Goal: Task Accomplishment & Management: Complete application form

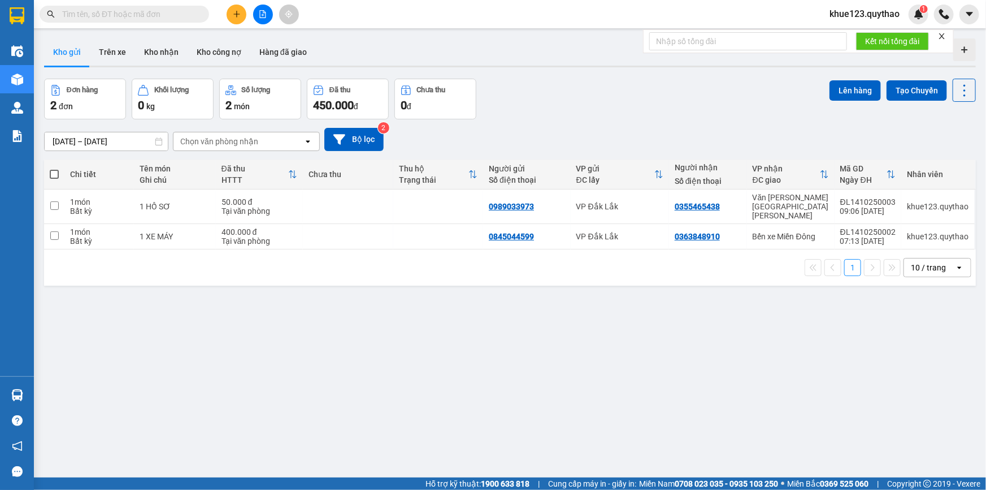
click at [892, 15] on span "khue123.quythao" at bounding box center [865, 14] width 88 height 14
click at [868, 34] on span "Đăng xuất" at bounding box center [870, 35] width 64 height 12
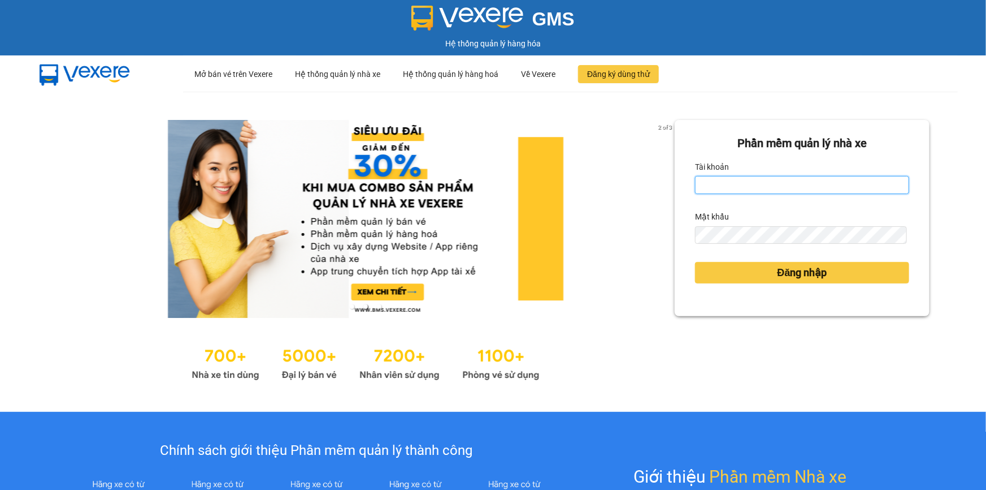
click at [755, 186] on input "Tài khoản" at bounding box center [802, 185] width 214 height 18
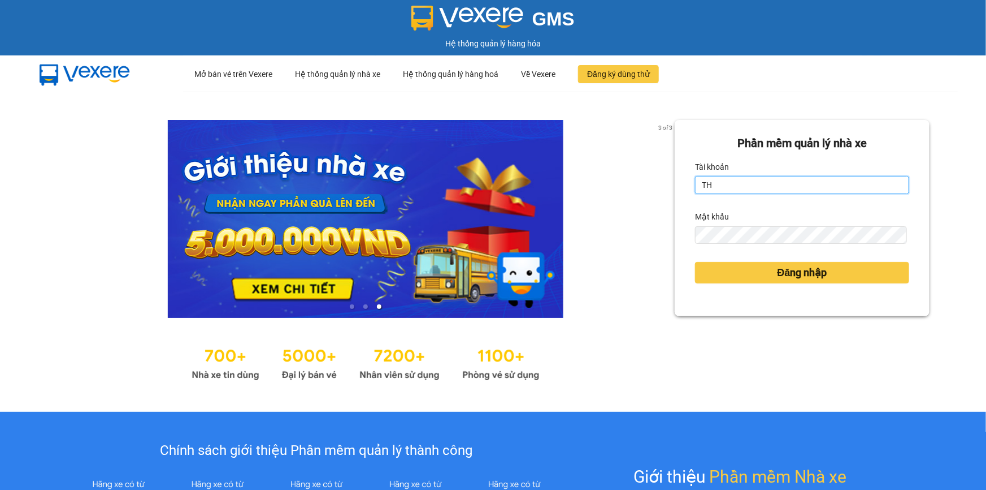
type input "T"
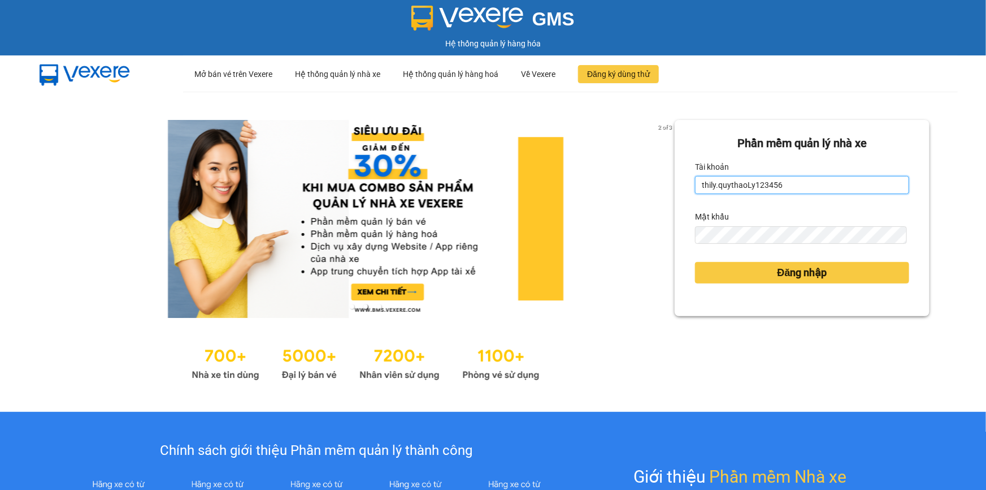
drag, startPoint x: 779, startPoint y: 187, endPoint x: 742, endPoint y: 187, distance: 37.3
click at [742, 187] on input "thily.quythaoLy123456" at bounding box center [802, 185] width 214 height 18
type input "thily.quythao"
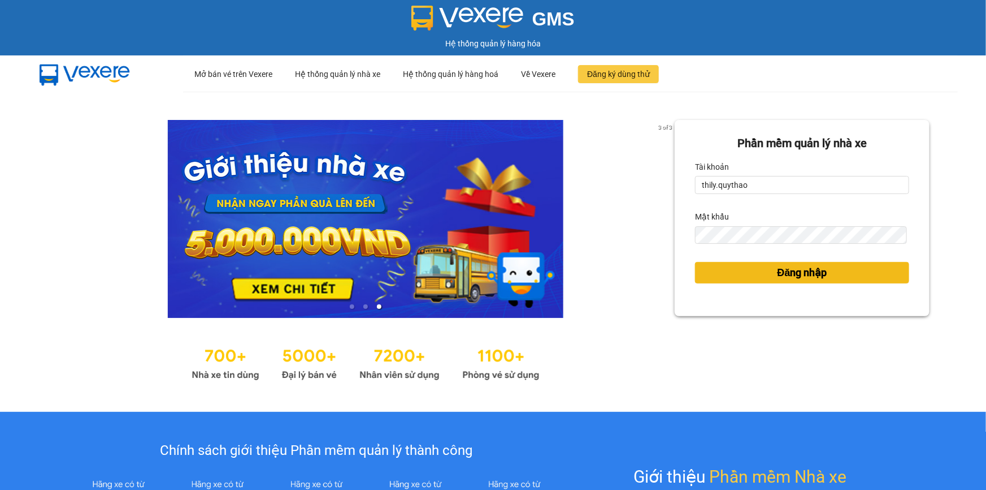
click at [789, 271] on span "Đăng nhập" at bounding box center [803, 273] width 50 height 16
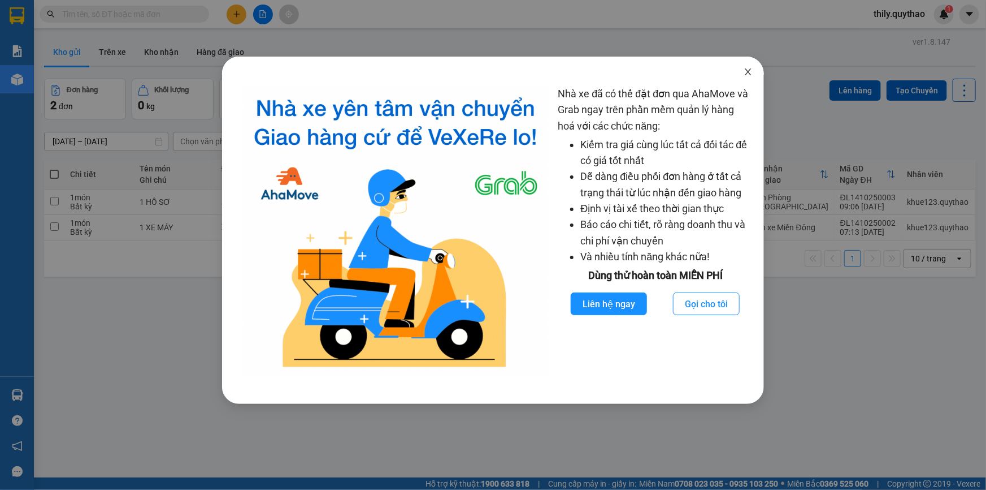
click at [745, 72] on icon "close" at bounding box center [748, 71] width 9 height 9
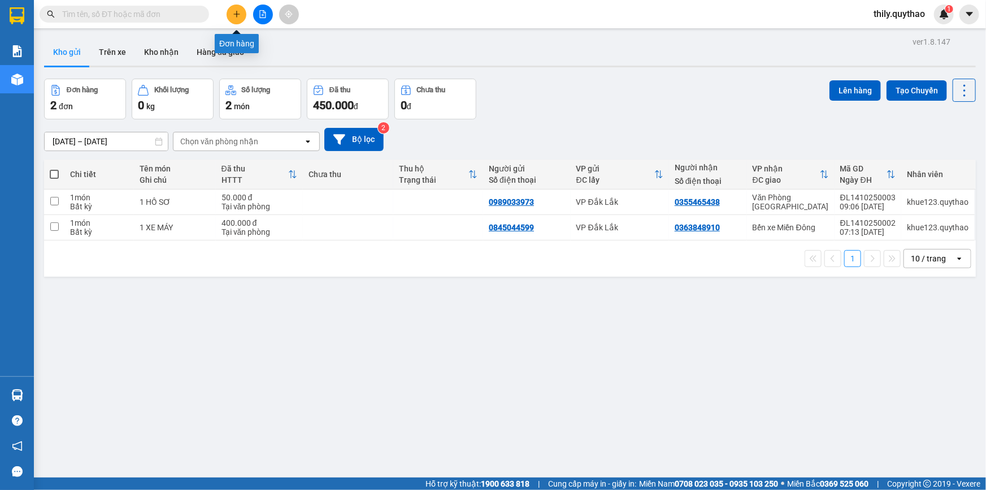
click at [240, 9] on button at bounding box center [237, 15] width 20 height 20
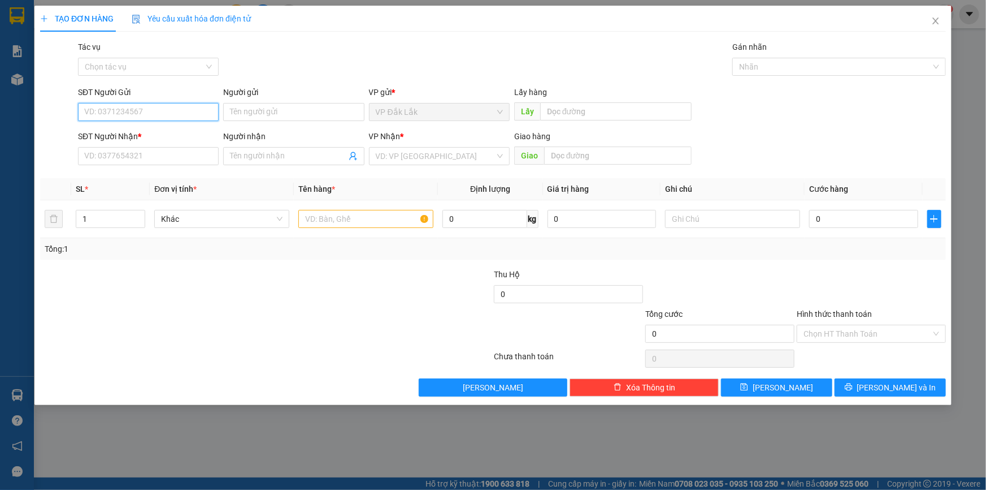
click at [164, 110] on input "SĐT Người Gửi" at bounding box center [148, 112] width 141 height 18
click at [164, 118] on input "SĐT Người Gửi" at bounding box center [148, 112] width 141 height 18
click at [432, 155] on input "search" at bounding box center [435, 156] width 119 height 17
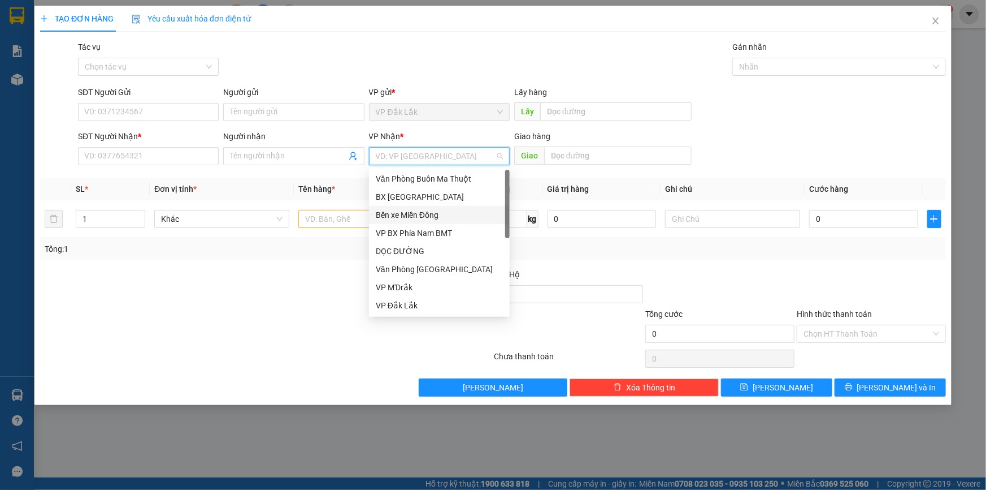
click at [432, 211] on div "Bến xe Miền Đông" at bounding box center [439, 215] width 127 height 12
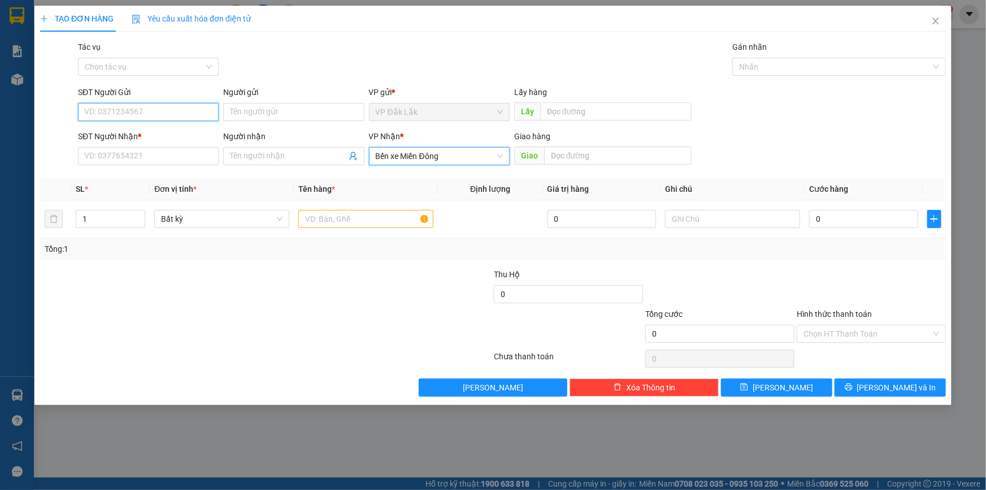
click at [151, 110] on input "SĐT Người Gửi" at bounding box center [148, 112] width 141 height 18
type input "0968302780"
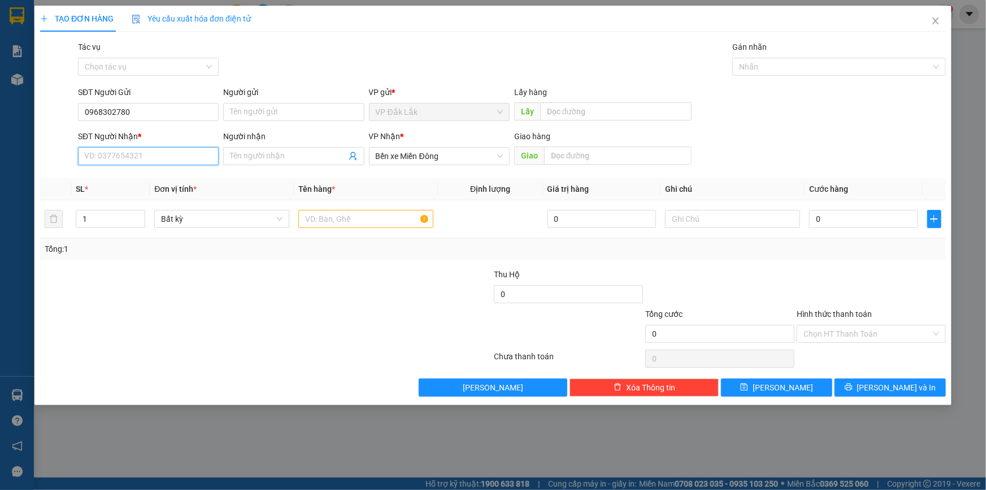
click at [115, 158] on input "SĐT Người Nhận *" at bounding box center [148, 156] width 141 height 18
click at [317, 217] on input "text" at bounding box center [365, 219] width 135 height 18
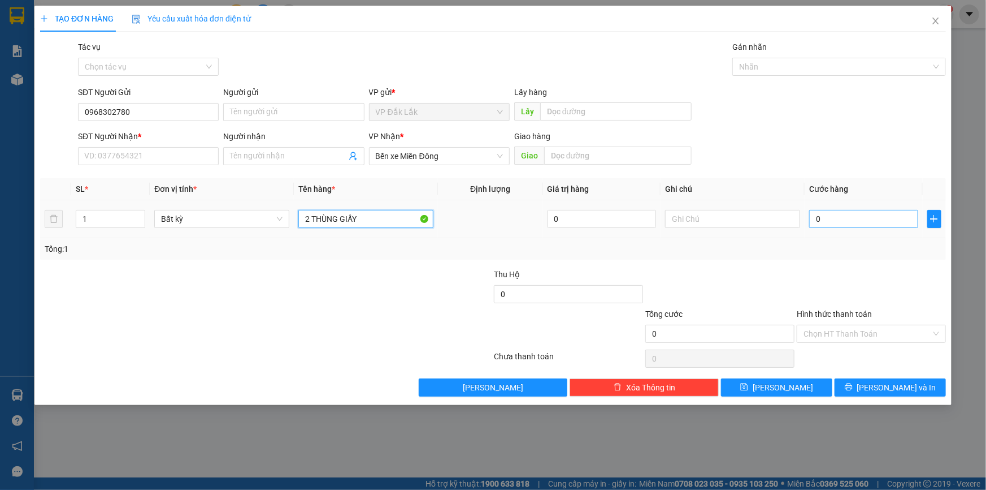
type input "2 THÙNG GIẤY"
click at [818, 219] on input "0" at bounding box center [863, 219] width 109 height 18
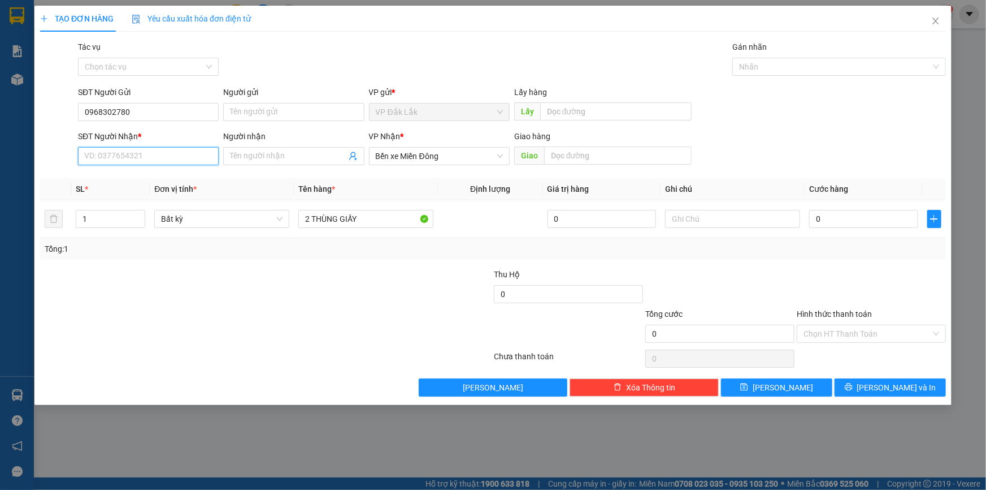
click at [177, 149] on input "SĐT Người Nhận *" at bounding box center [148, 156] width 141 height 18
click at [815, 220] on input "0" at bounding box center [863, 219] width 109 height 18
type input "2"
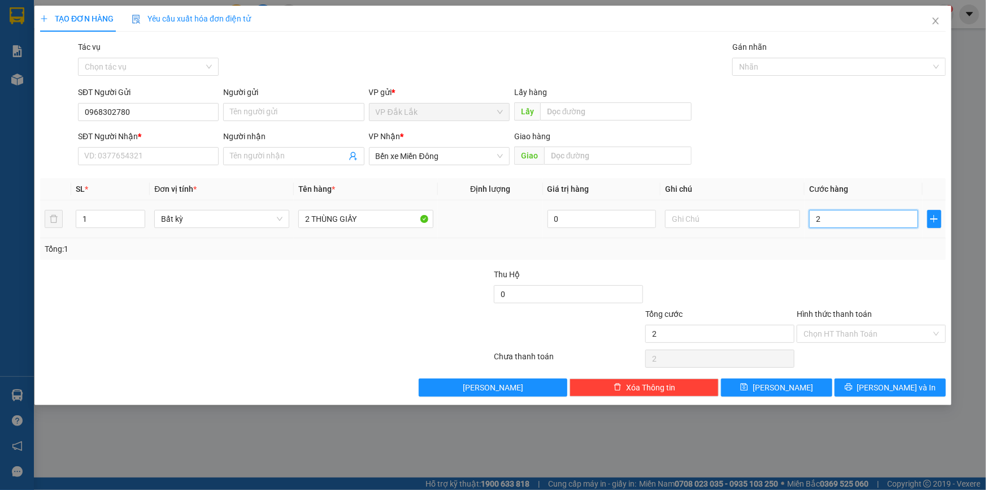
type input "0"
type input "01"
type input "1"
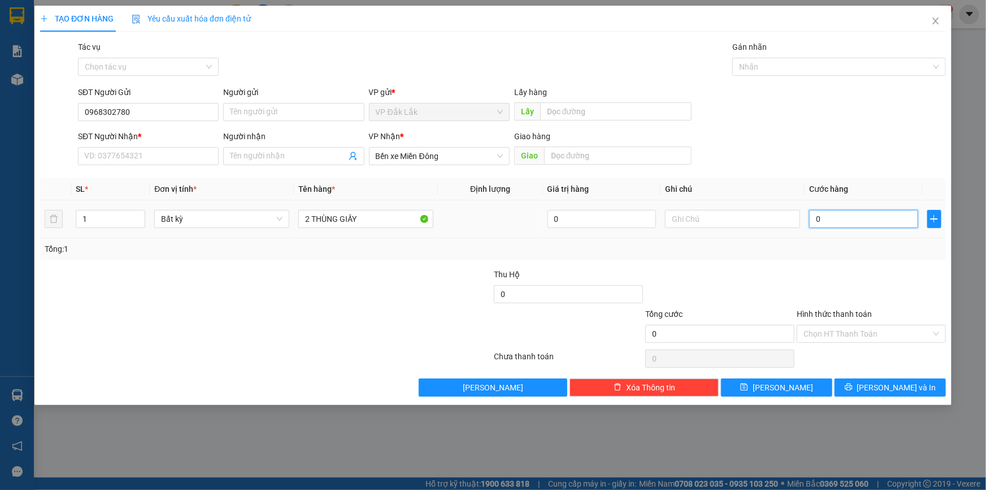
type input "1"
type input "010"
type input "10"
type input "0.100"
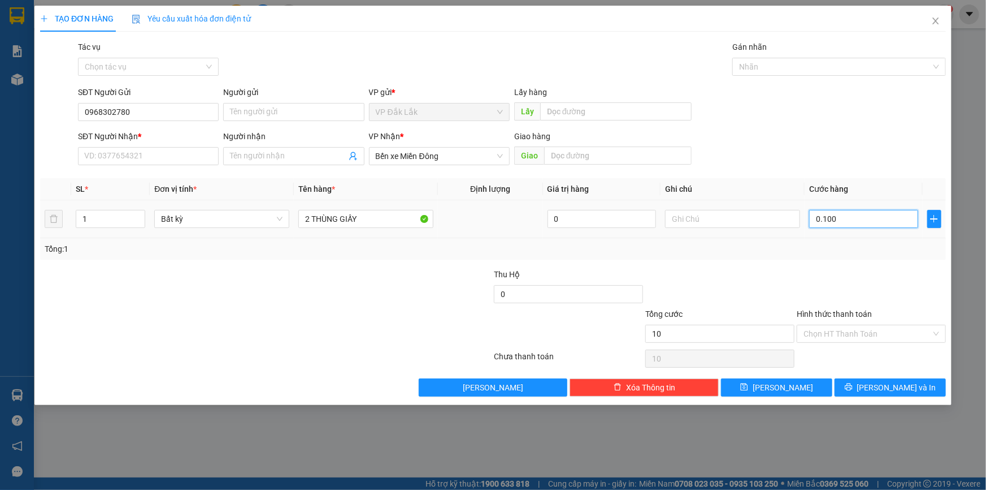
type input "100"
type input "01.000"
type input "1.000"
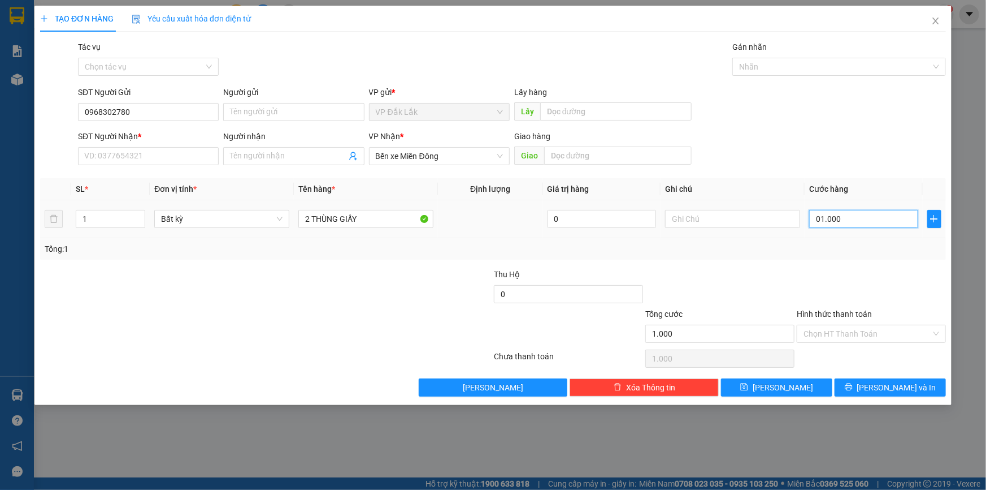
type input "0.100"
type input "100"
type input "010"
type input "10"
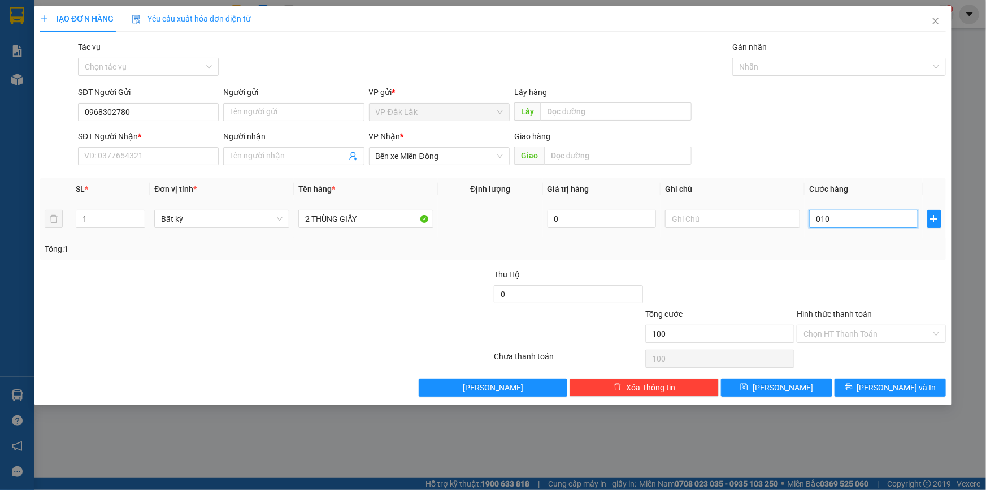
type input "10"
type input "01"
type input "1"
type input "0"
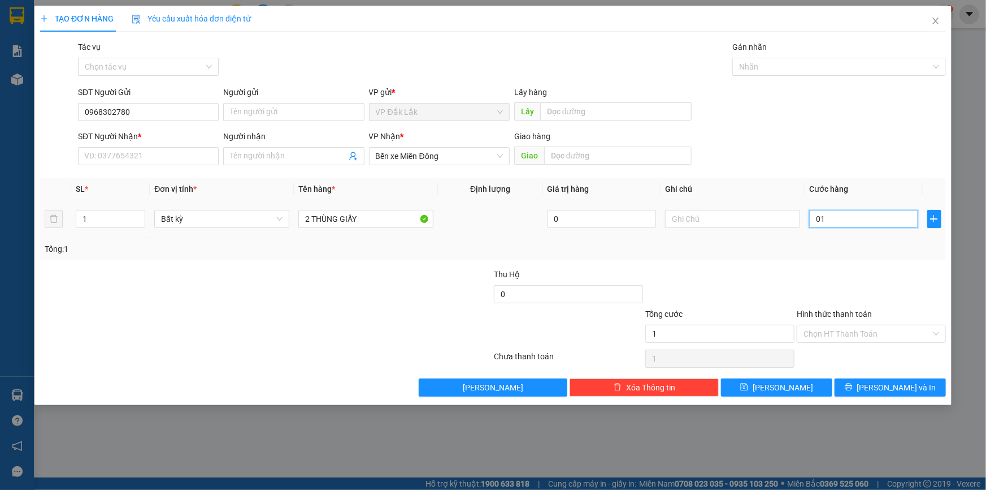
type input "0"
type input "10"
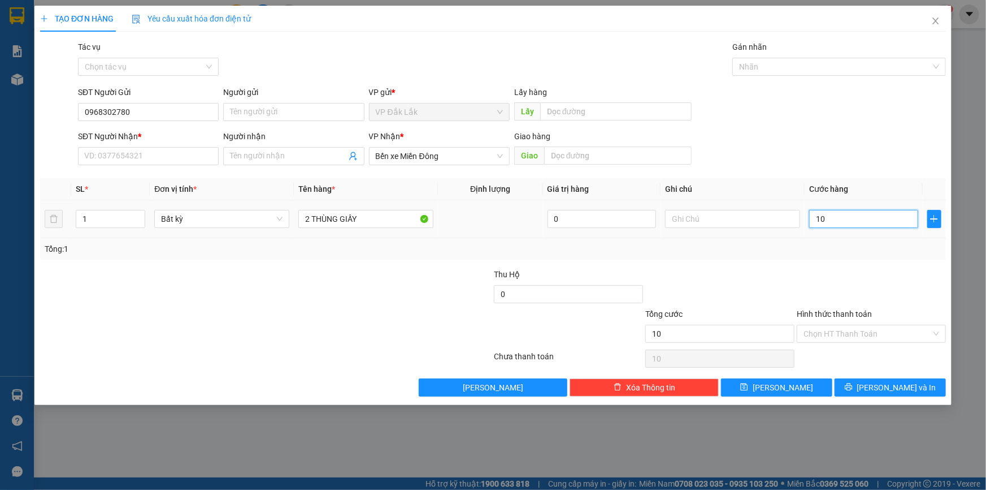
type input "100"
type input "1.000"
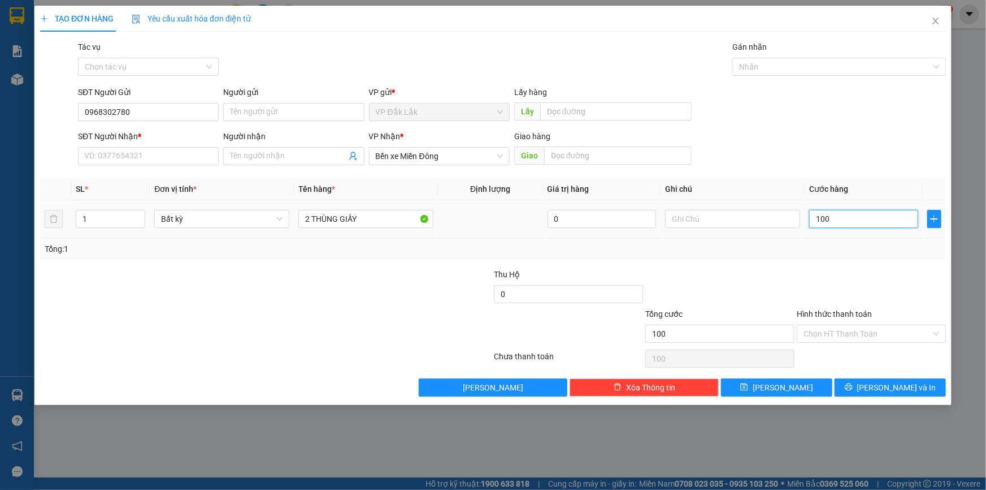
type input "1.000"
type input "10.000"
type input "100.000"
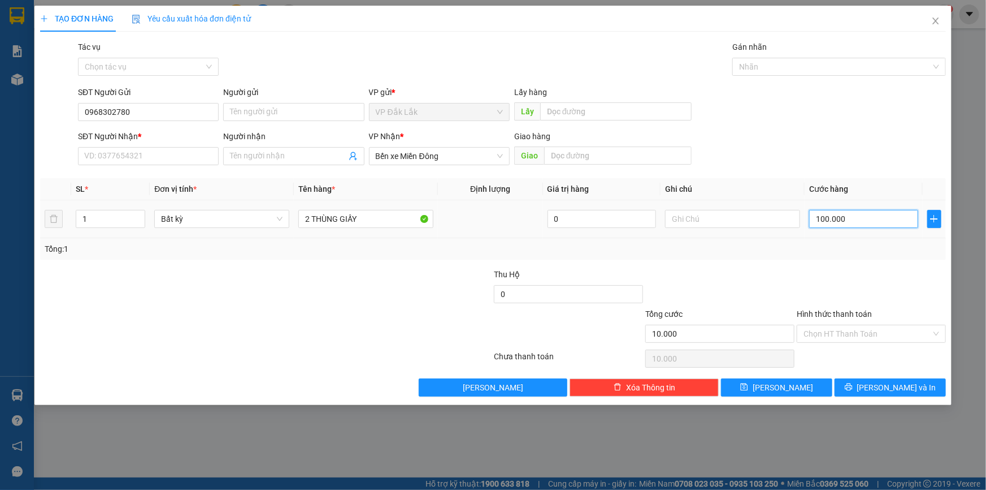
type input "100.000"
click at [895, 330] on input "Hình thức thanh toán" at bounding box center [868, 333] width 128 height 17
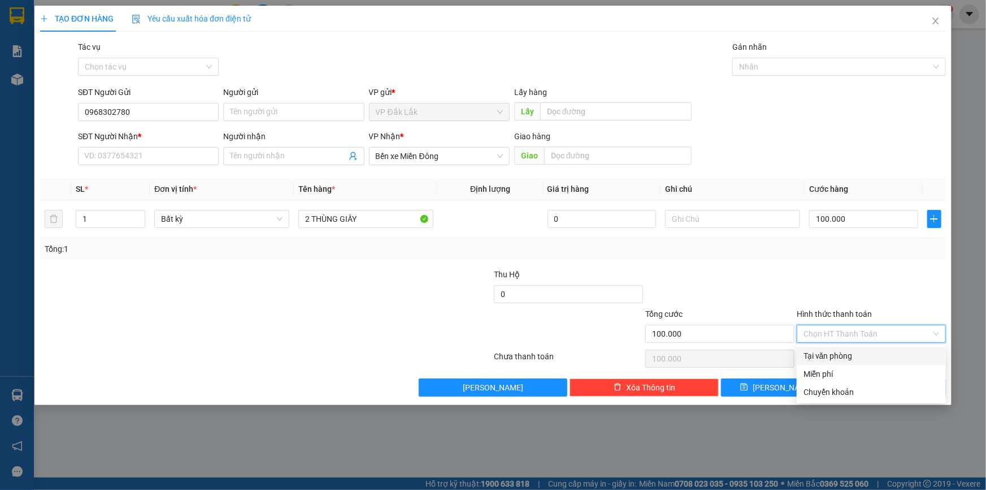
click at [883, 357] on div "Tại văn phòng" at bounding box center [872, 355] width 136 height 12
type input "0"
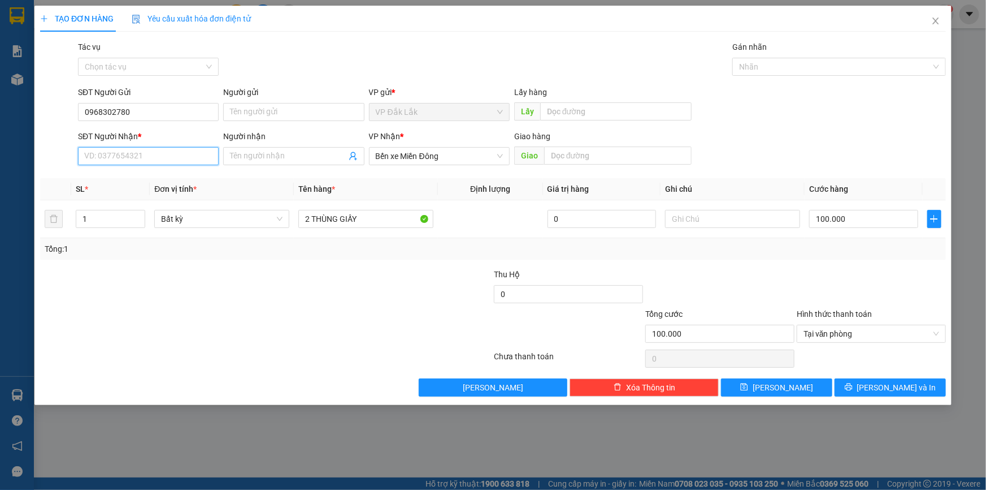
click at [166, 158] on input "SĐT Người Nhận *" at bounding box center [148, 156] width 141 height 18
click at [125, 179] on div "0908390098" at bounding box center [148, 178] width 127 height 12
type input "0908390098"
click at [848, 381] on button "Lưu và In" at bounding box center [890, 387] width 111 height 18
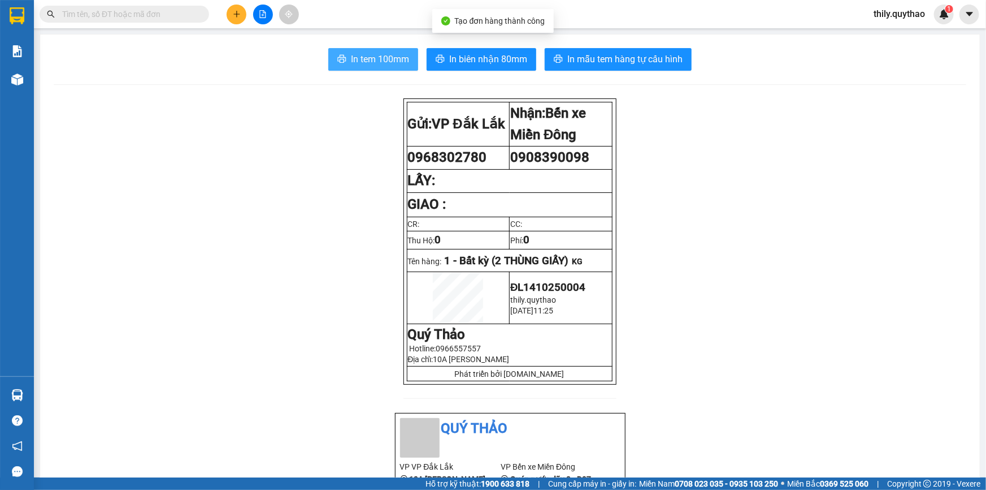
click at [384, 57] on span "In tem 100mm" at bounding box center [380, 59] width 58 height 14
click at [386, 62] on span "In tem 100mm" at bounding box center [380, 59] width 58 height 14
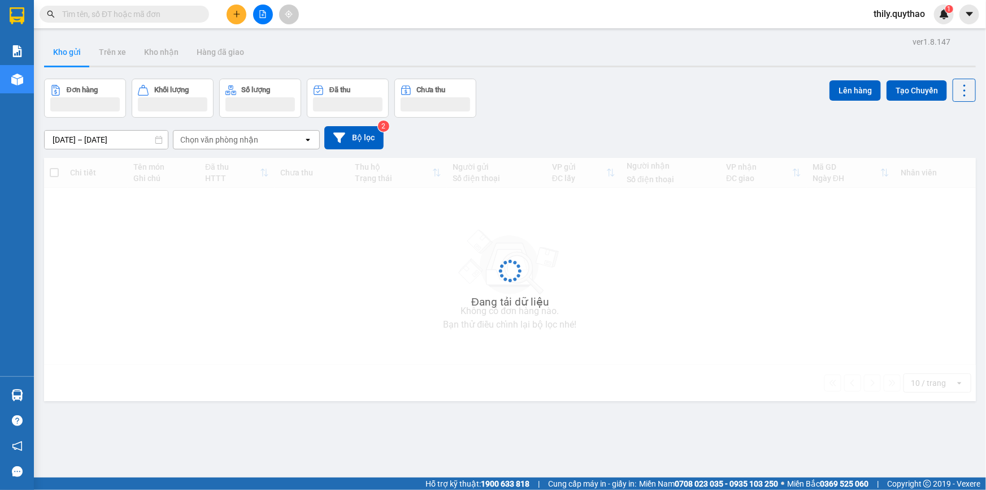
click at [150, 15] on input "text" at bounding box center [128, 14] width 133 height 12
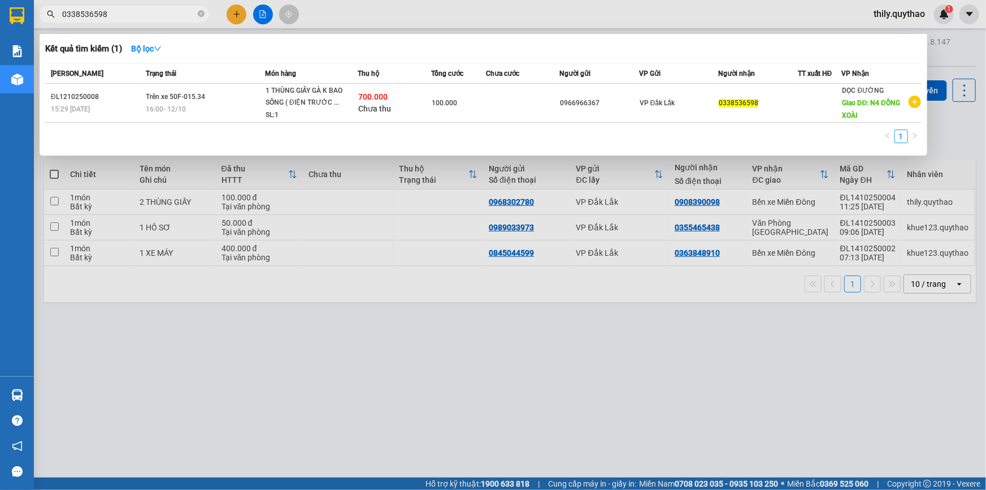
type input "0338536598"
drag, startPoint x: 289, startPoint y: 478, endPoint x: 305, endPoint y: 469, distance: 18.2
click at [289, 477] on div at bounding box center [493, 245] width 986 height 490
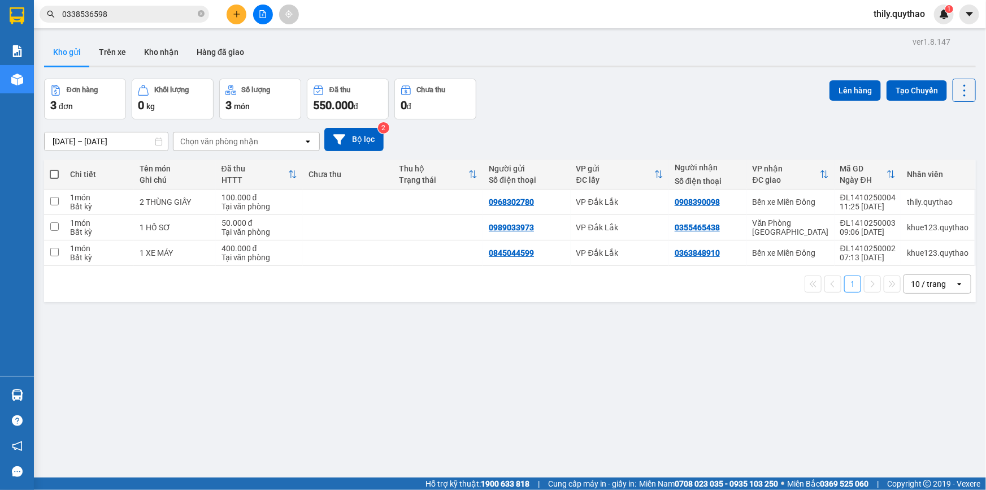
click at [308, 439] on div "ver 1.8.147 Kho gửi Trên xe Kho nhận Hàng đã giao Đơn hàng 3 đơn Khối lượng 0 k…" at bounding box center [510, 279] width 941 height 490
click at [311, 432] on div "ver 1.8.147 Kho gửi Trên xe Kho nhận Hàng đã giao Đơn hàng 3 đơn Khối lượng 0 k…" at bounding box center [510, 279] width 941 height 490
click at [233, 13] on icon "plus" at bounding box center [237, 14] width 8 height 8
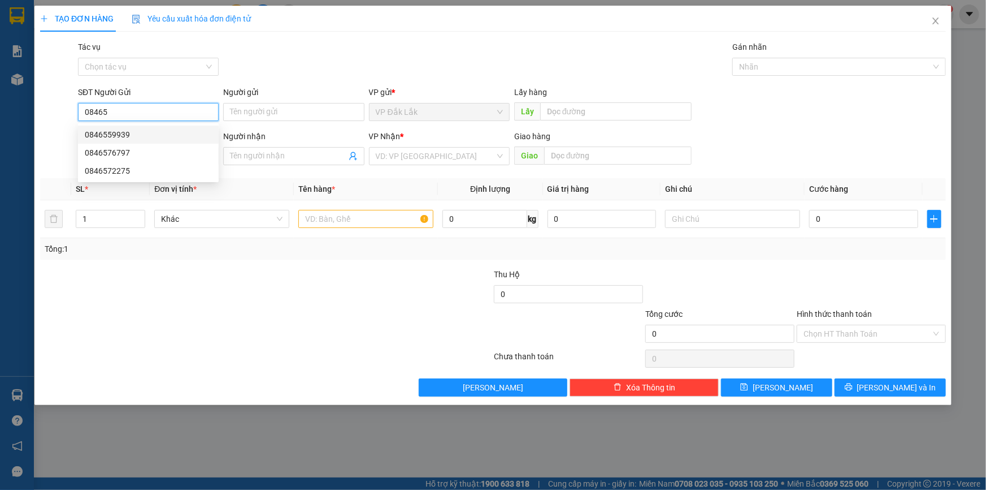
click at [123, 135] on div "0846559939" at bounding box center [148, 134] width 127 height 12
type input "0846559939"
type input "0375851405"
type input "BX LONG AN"
type input "0846559939"
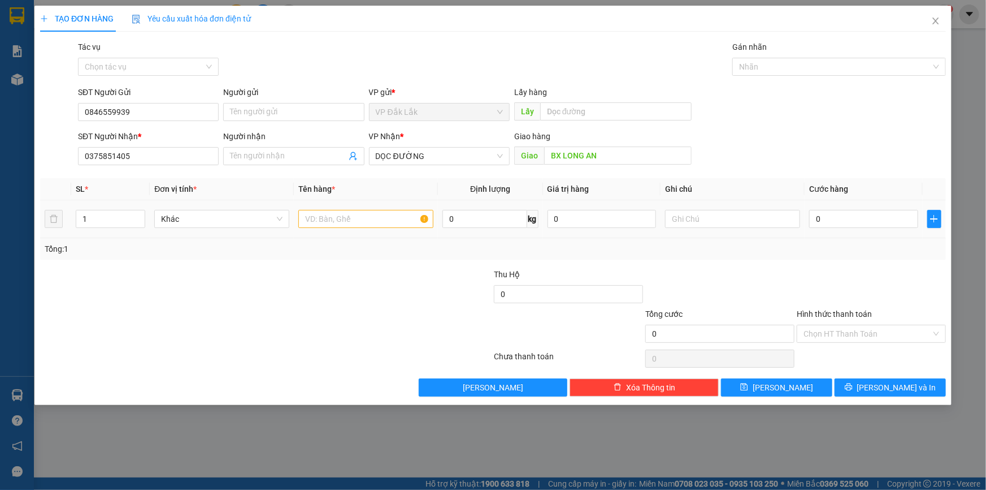
click at [405, 228] on div at bounding box center [365, 218] width 135 height 23
click at [405, 220] on input "text" at bounding box center [365, 219] width 135 height 18
type input "1 THÙNG GIẤY"
click at [812, 217] on input "0" at bounding box center [863, 219] width 109 height 18
type input "1"
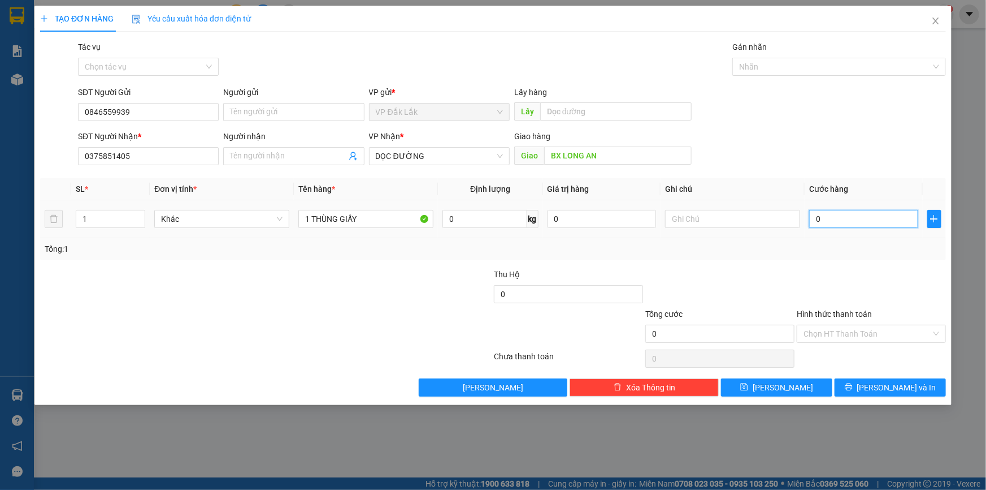
type input "1"
type input "15"
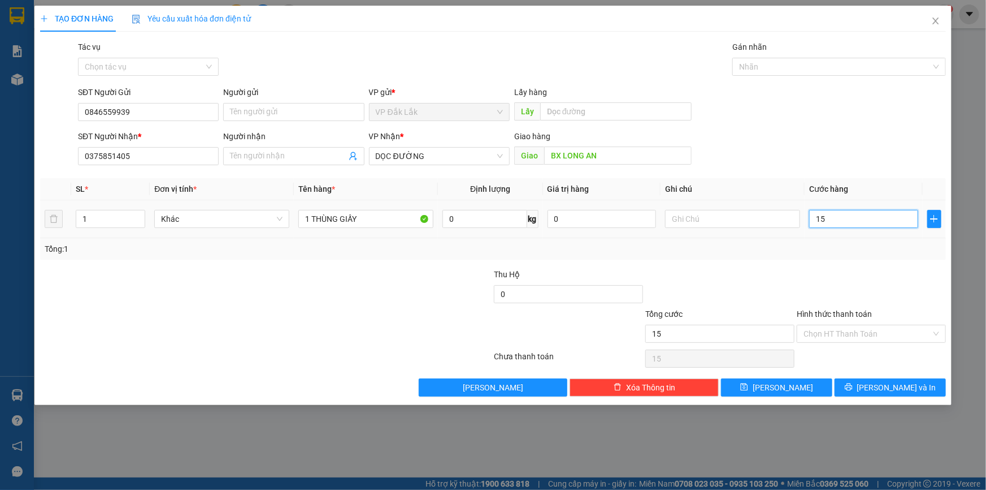
type input "150"
type input "1.500"
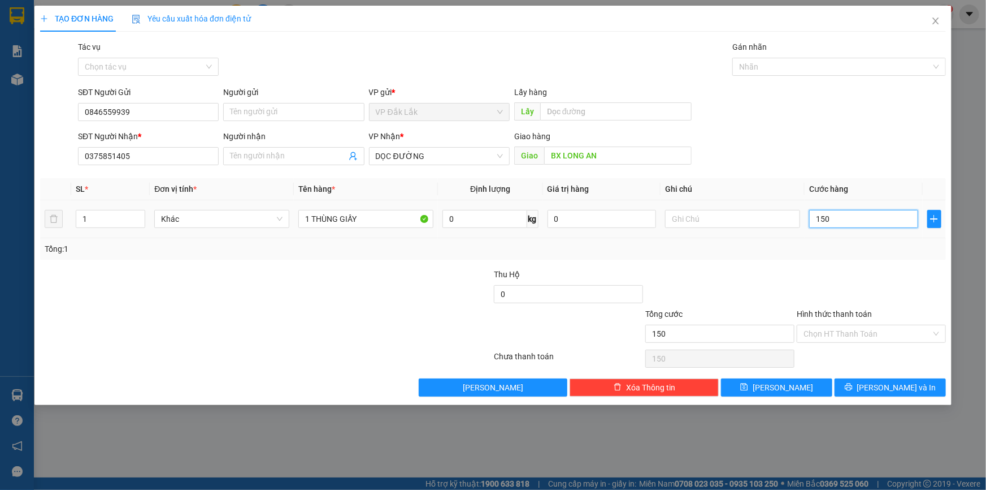
type input "1.500"
type input "15.000"
type input "150.000"
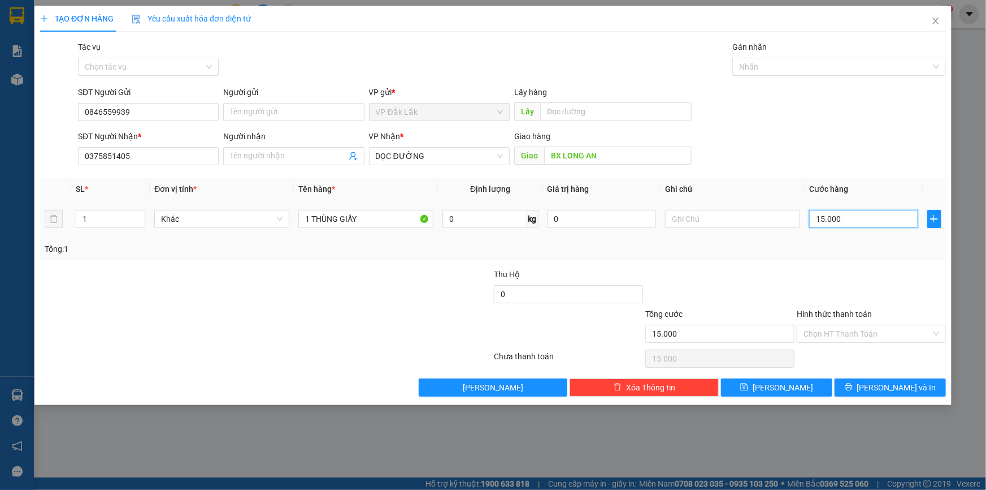
type input "150.000"
click at [817, 335] on input "Hình thức thanh toán" at bounding box center [868, 333] width 128 height 17
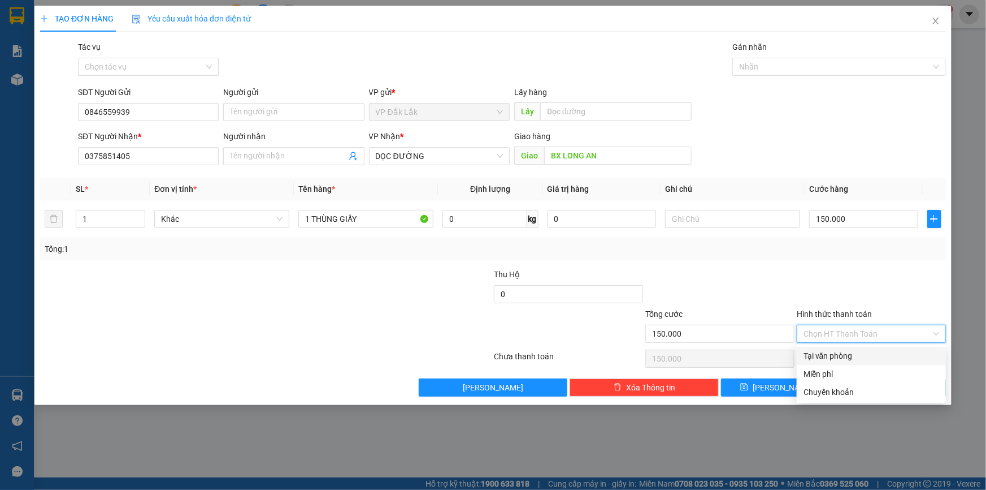
click at [837, 357] on div "Tại văn phòng" at bounding box center [872, 355] width 136 height 12
type input "0"
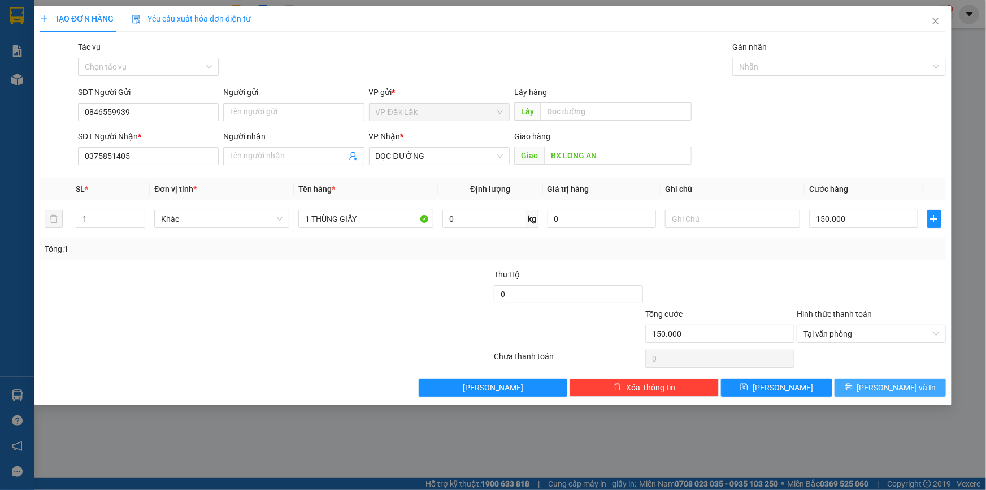
click at [847, 386] on button "Lưu và In" at bounding box center [890, 387] width 111 height 18
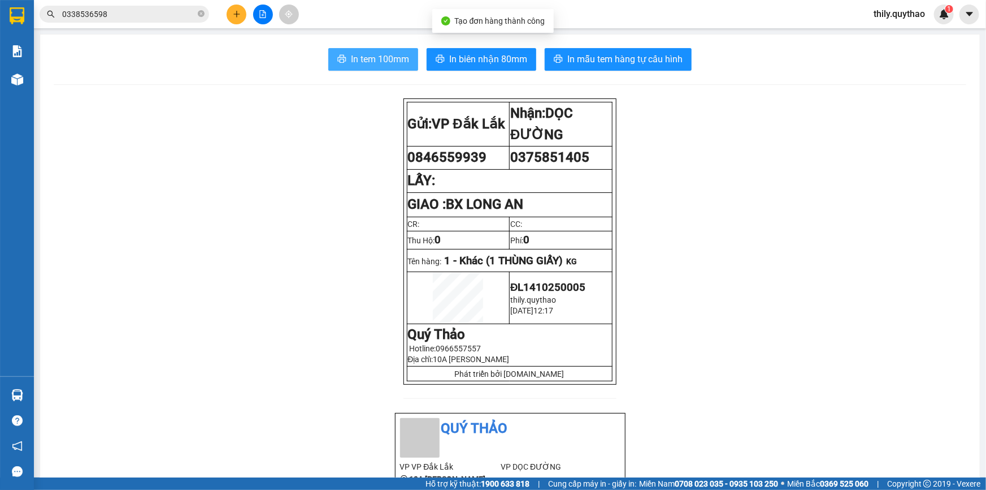
click at [401, 62] on span "In tem 100mm" at bounding box center [380, 59] width 58 height 14
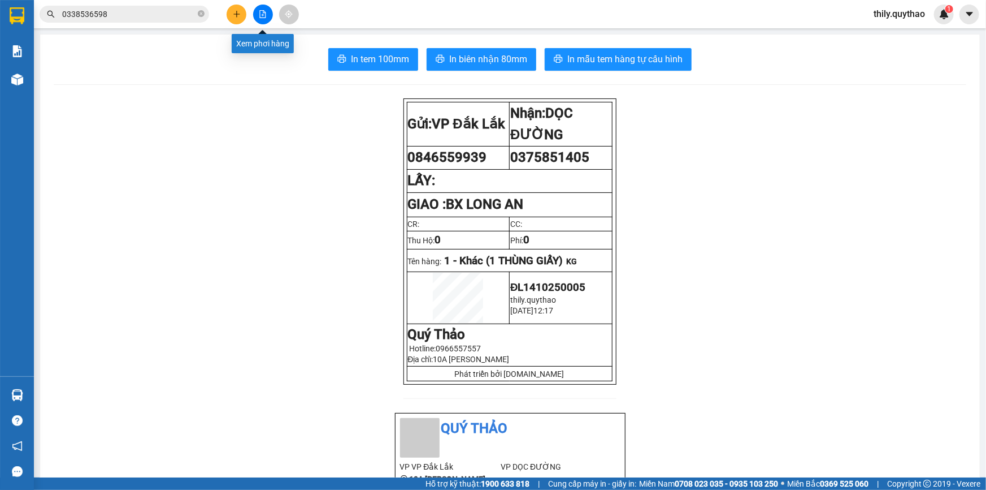
click at [259, 8] on button at bounding box center [263, 15] width 20 height 20
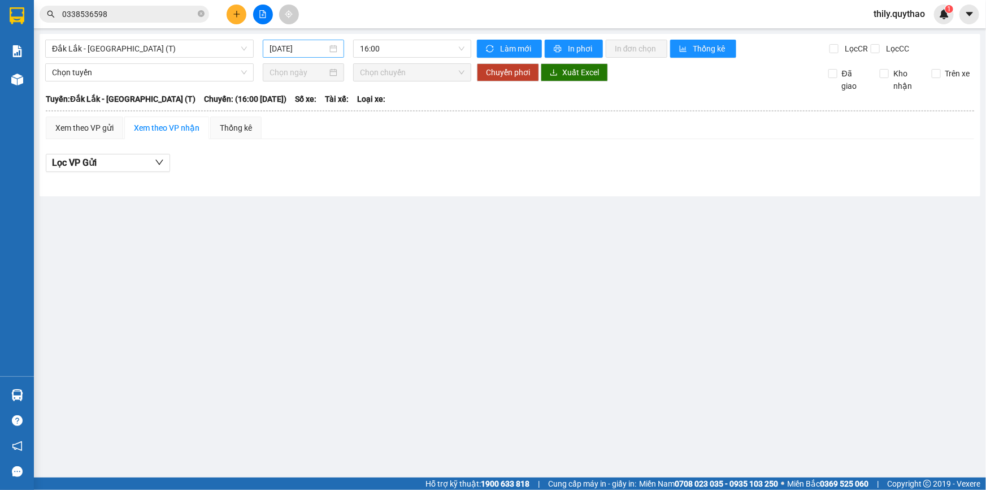
click at [284, 50] on input "[DATE]" at bounding box center [299, 48] width 58 height 12
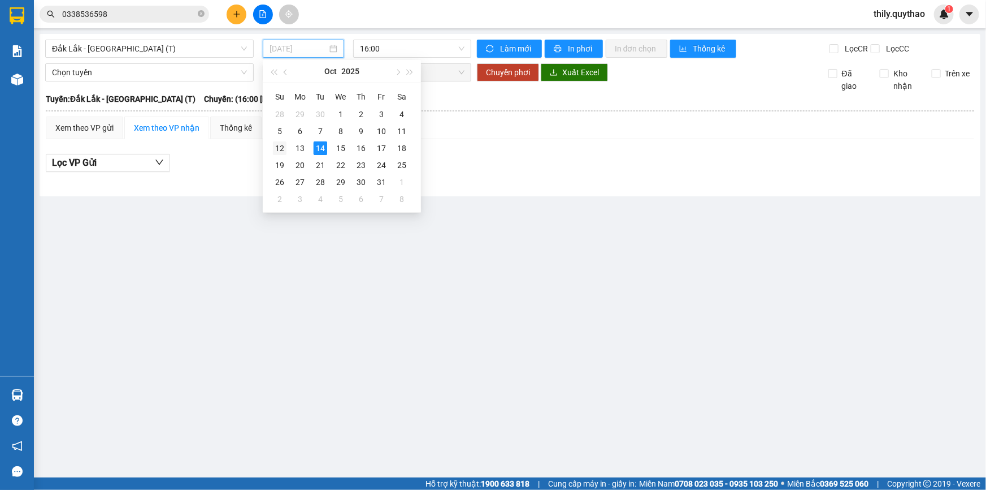
click at [280, 149] on div "12" at bounding box center [280, 148] width 14 height 14
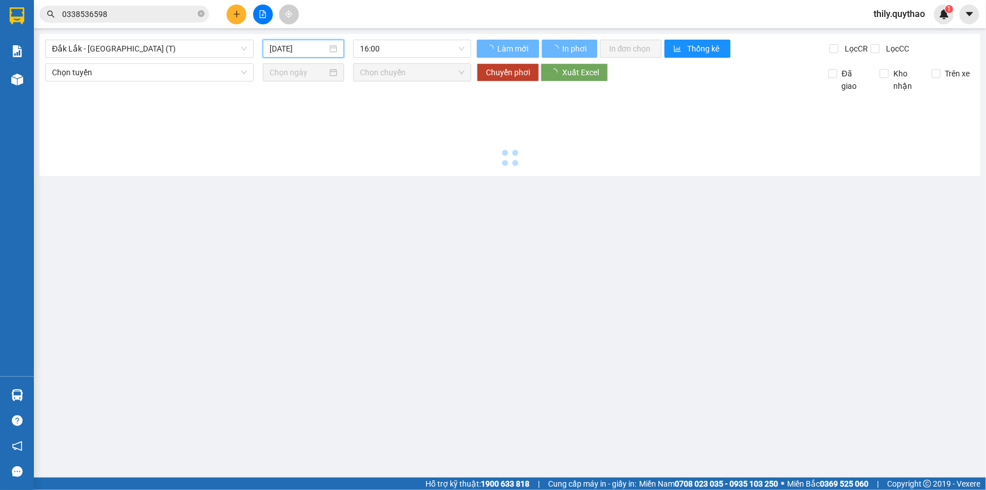
type input "12/10/2025"
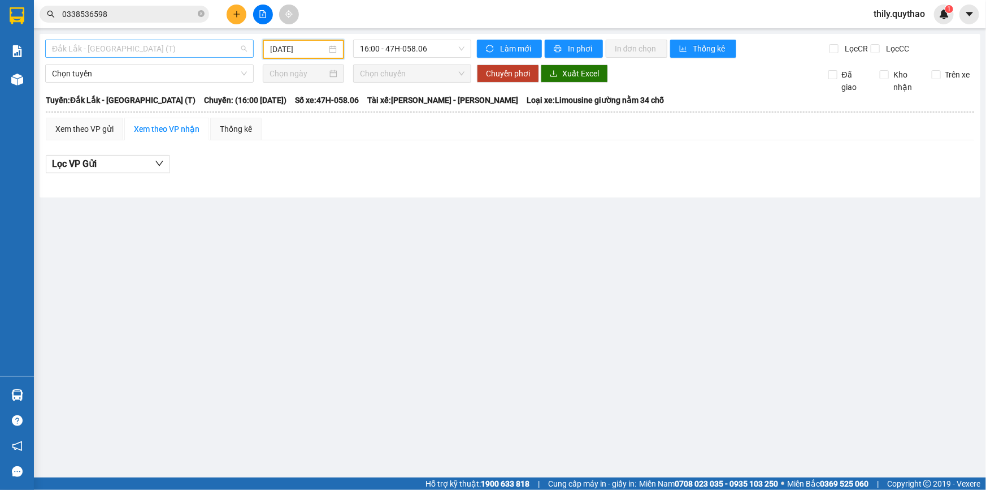
click at [239, 51] on span "Đắk Lắk - [GEOGRAPHIC_DATA] (T)" at bounding box center [149, 48] width 195 height 17
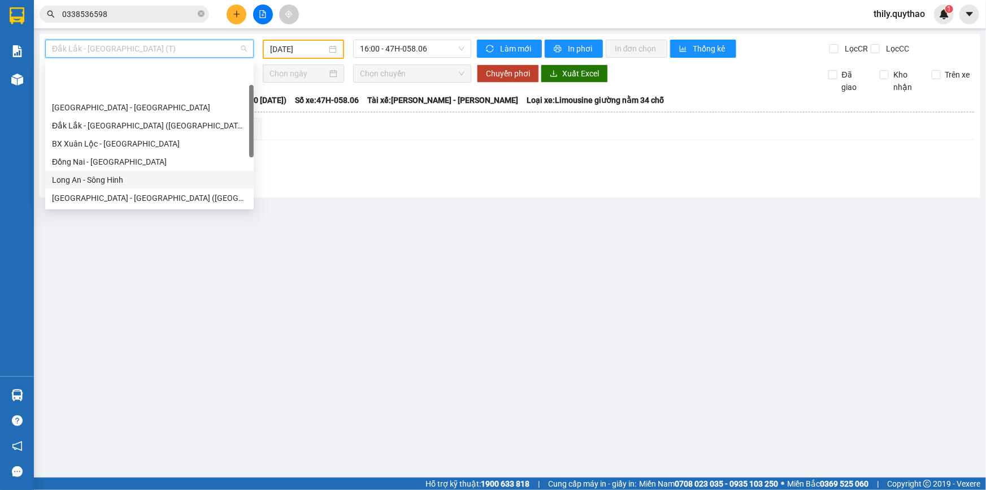
scroll to position [51, 0]
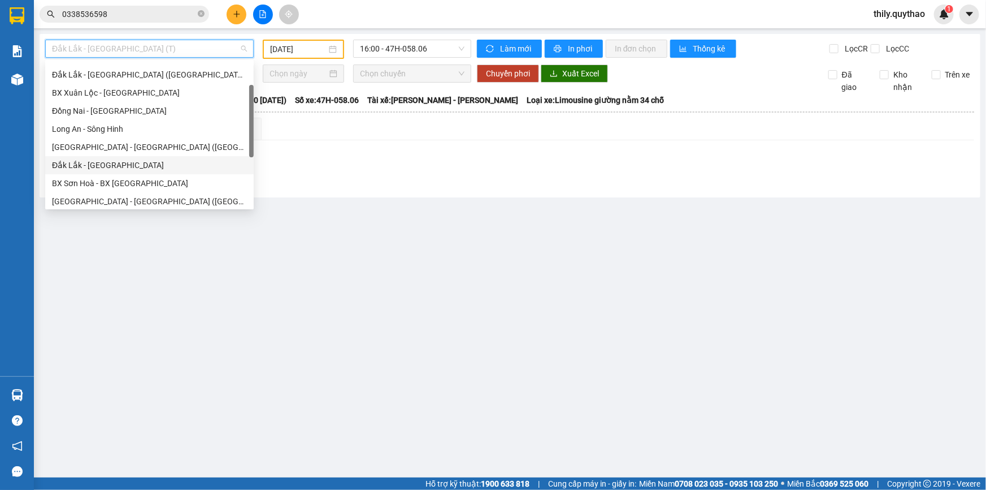
click at [198, 163] on div "Đắk Lắk - [GEOGRAPHIC_DATA]" at bounding box center [149, 165] width 195 height 12
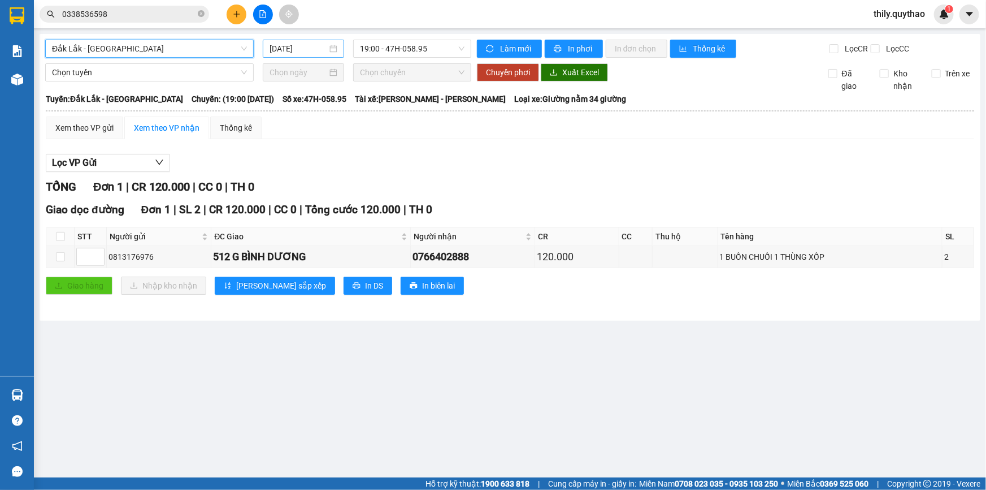
click at [306, 49] on input "[DATE]" at bounding box center [299, 48] width 58 height 12
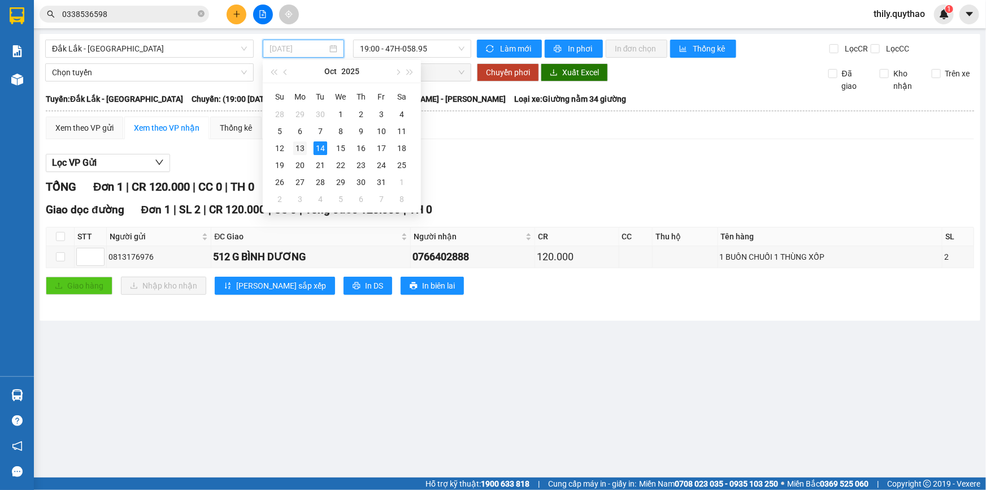
click at [302, 142] on div "13" at bounding box center [300, 148] width 14 height 14
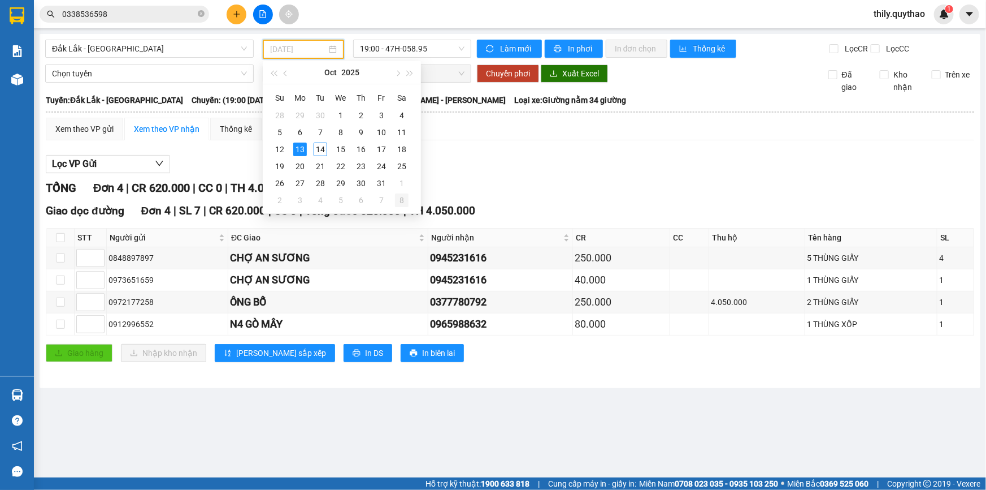
type input "13/10/2025"
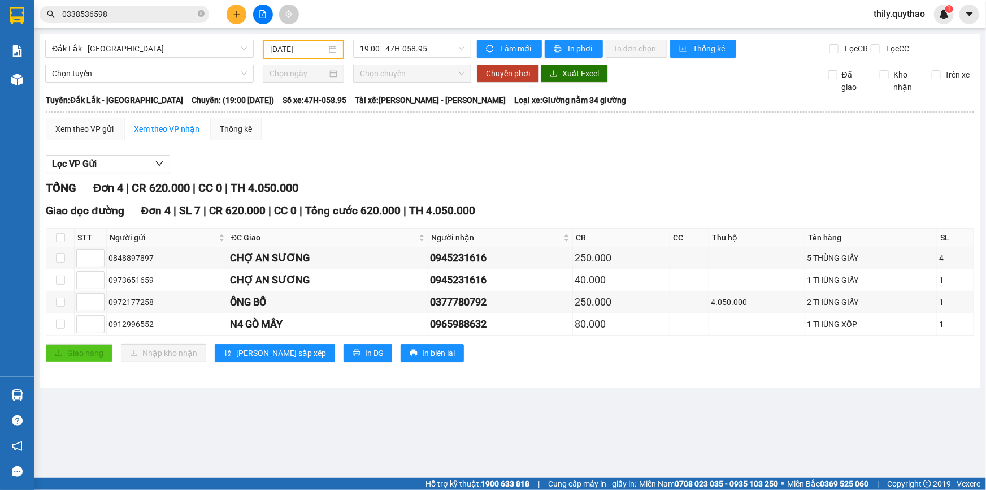
drag, startPoint x: 113, startPoint y: 435, endPoint x: 118, endPoint y: 429, distance: 7.7
click at [116, 432] on main "Đắk Lắk - Sài Gòn 13/10/2025 19:00 - 47H-058.95 Làm mới In phơi In đơn chọn Thố…" at bounding box center [493, 238] width 986 height 477
click at [179, 419] on main "Đắk Lắk - Sài Gòn 13/10/2025 19:00 - 47H-058.95 Làm mới In phơi In đơn chọn Thố…" at bounding box center [493, 238] width 986 height 477
click at [233, 12] on icon "plus" at bounding box center [237, 14] width 8 height 8
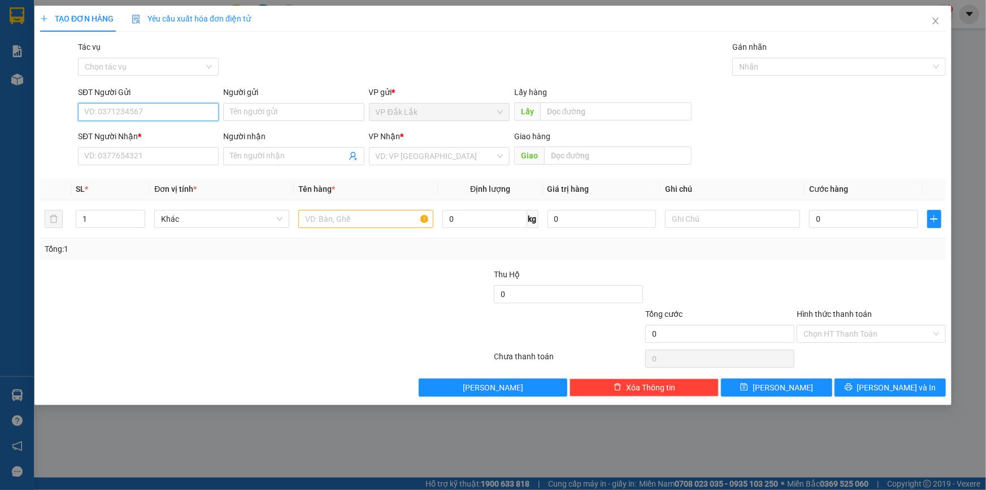
click at [111, 110] on input "SĐT Người Gửi" at bounding box center [148, 112] width 141 height 18
type input "0909966603"
click at [128, 130] on div "0909966603" at bounding box center [148, 134] width 127 height 12
type input "0909169338"
type input "0909966603"
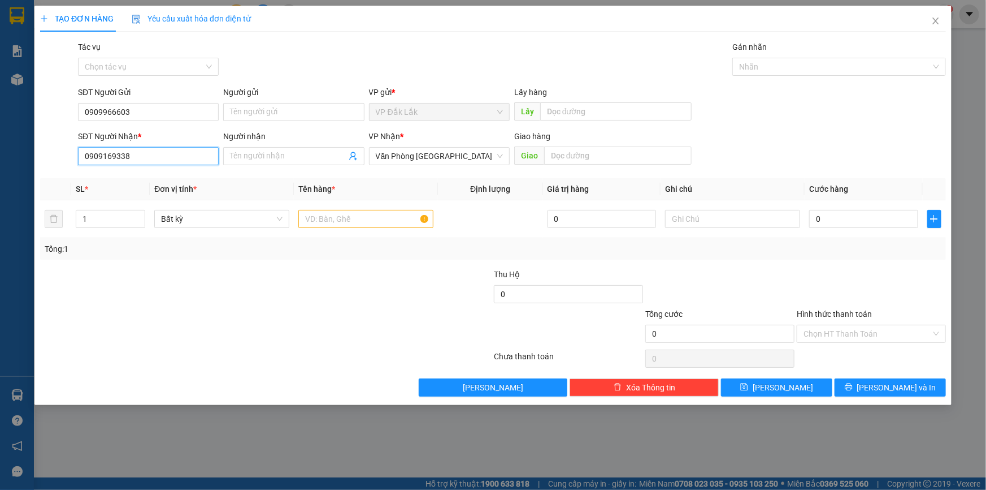
click at [134, 163] on input "0909169338" at bounding box center [148, 156] width 141 height 18
click at [306, 214] on input "text" at bounding box center [365, 219] width 135 height 18
click at [141, 158] on input "0909169338" at bounding box center [148, 156] width 141 height 18
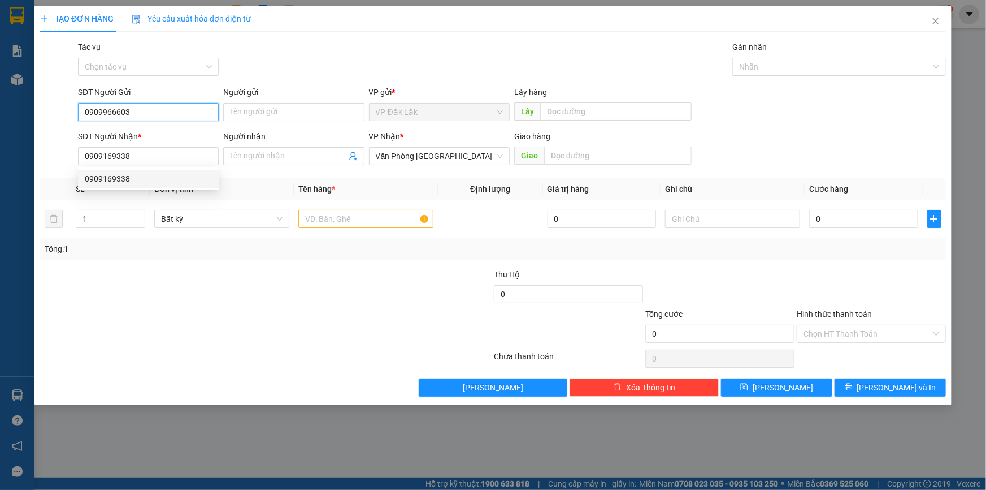
drag, startPoint x: 141, startPoint y: 113, endPoint x: 63, endPoint y: 120, distance: 77.8
click at [63, 120] on div "SĐT Người Gửi 0909966603 0909966603 Người gửi Tên người gửi VP gửi * VP Đắk Lắk…" at bounding box center [493, 106] width 908 height 40
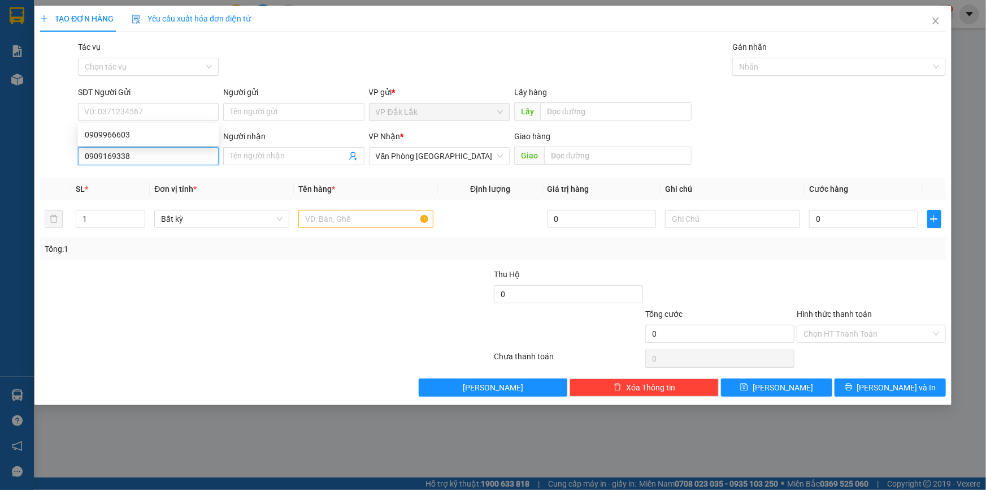
click at [136, 150] on input "0909169338" at bounding box center [148, 156] width 141 height 18
type input "0"
paste input "0909966603"
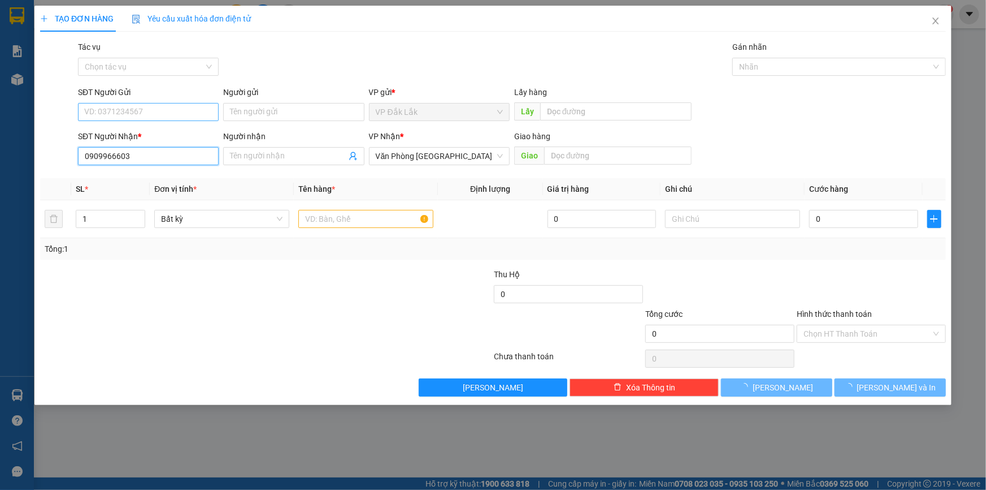
type input "0909966603"
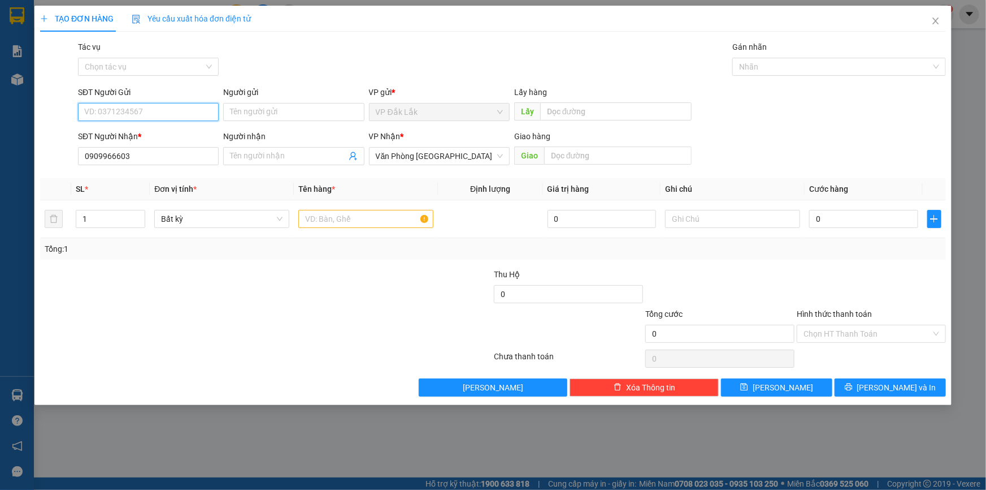
click at [119, 112] on input "SĐT Người Gửi" at bounding box center [148, 112] width 141 height 18
click at [122, 133] on div "0971603040" at bounding box center [148, 134] width 127 height 12
click at [134, 116] on input "0971603040" at bounding box center [148, 112] width 141 height 18
type input "0"
click at [117, 135] on div "0363236447" at bounding box center [148, 134] width 127 height 12
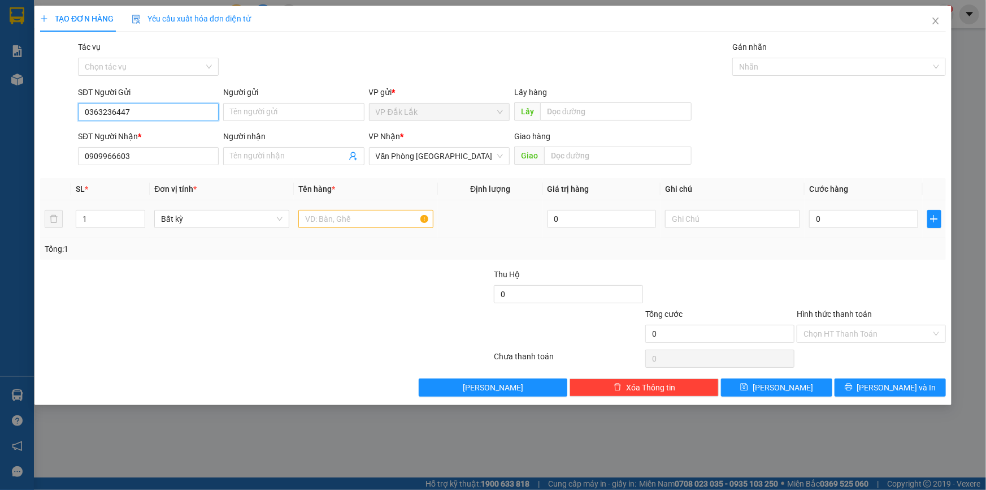
type input "0363236447"
click at [319, 219] on input "text" at bounding box center [365, 219] width 135 height 18
type input "1 BỊCH ĐEN"
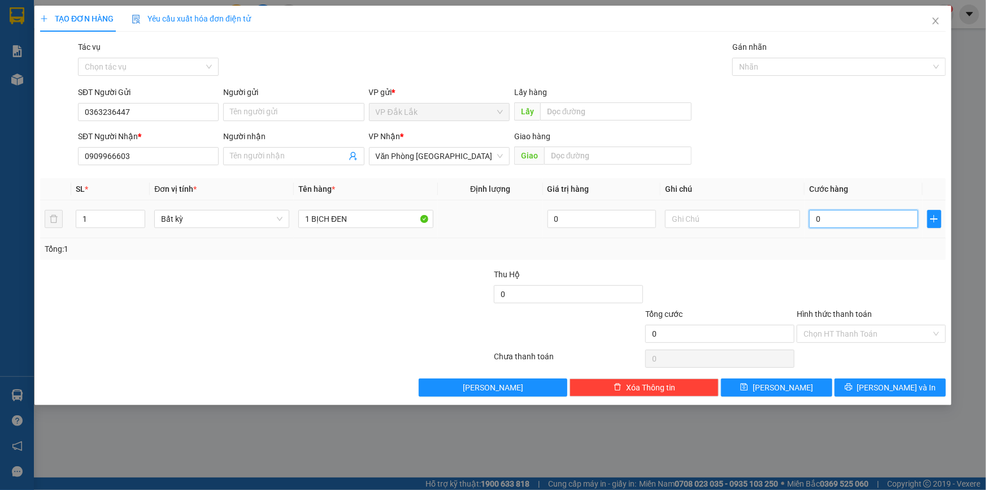
click at [815, 217] on input "0" at bounding box center [863, 219] width 109 height 18
type input "3"
type input "30"
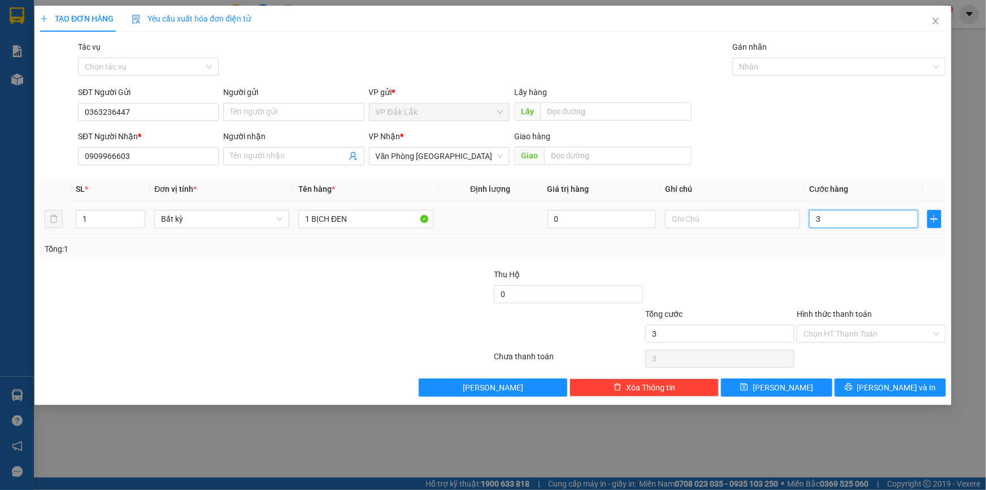
type input "30"
type input "300"
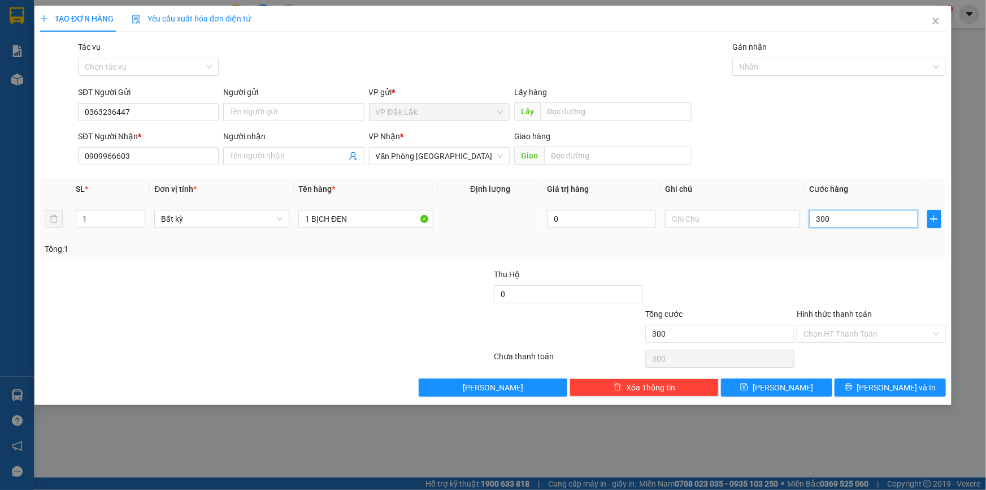
type input "3.000"
type input "30.000"
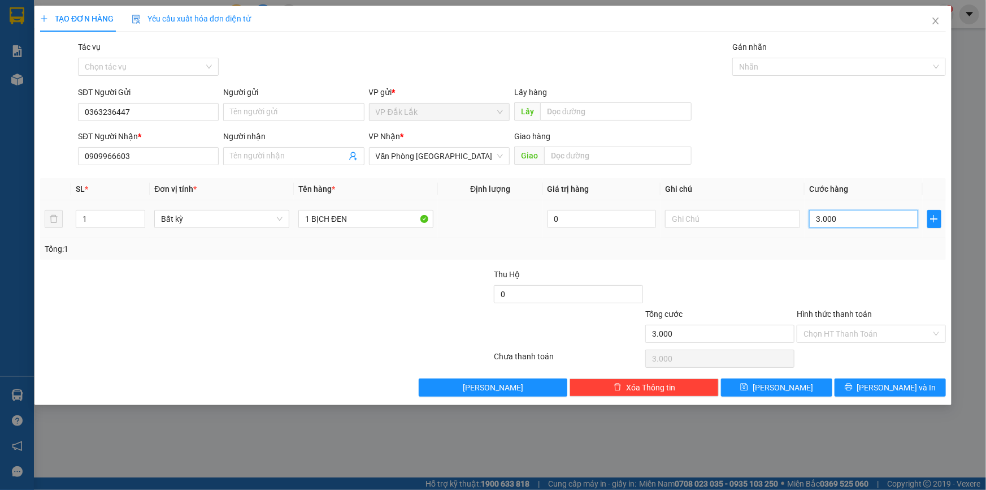
type input "30.000"
click at [834, 330] on input "Hình thức thanh toán" at bounding box center [868, 333] width 128 height 17
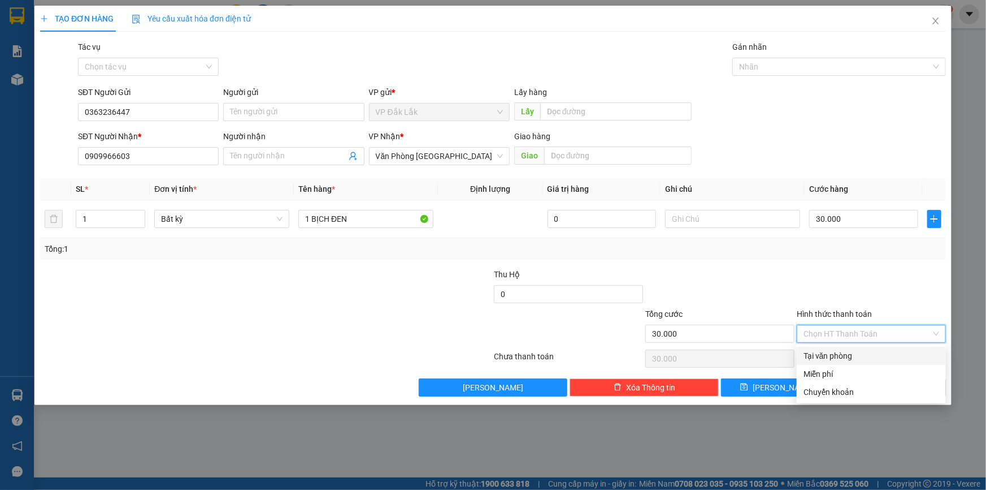
click at [840, 353] on div "Tại văn phòng" at bounding box center [872, 355] width 136 height 12
type input "0"
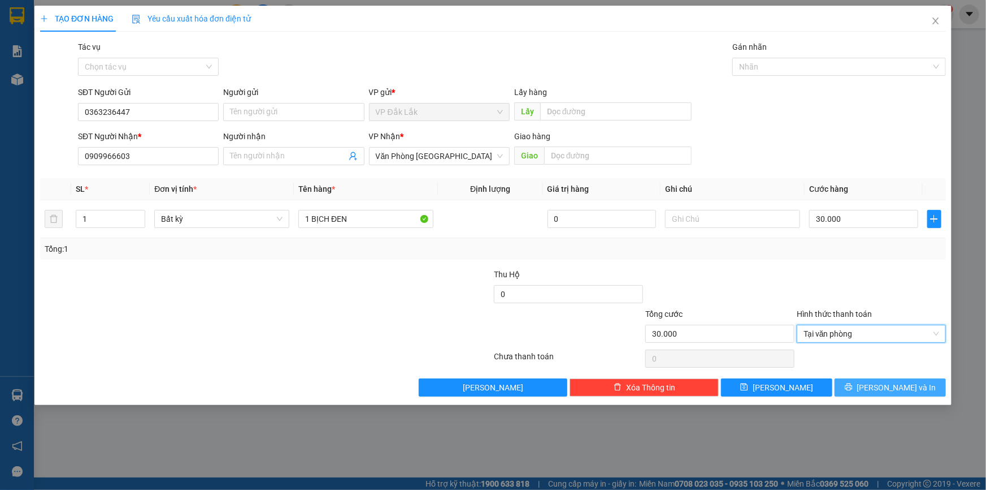
click at [853, 383] on icon "printer" at bounding box center [849, 387] width 8 height 8
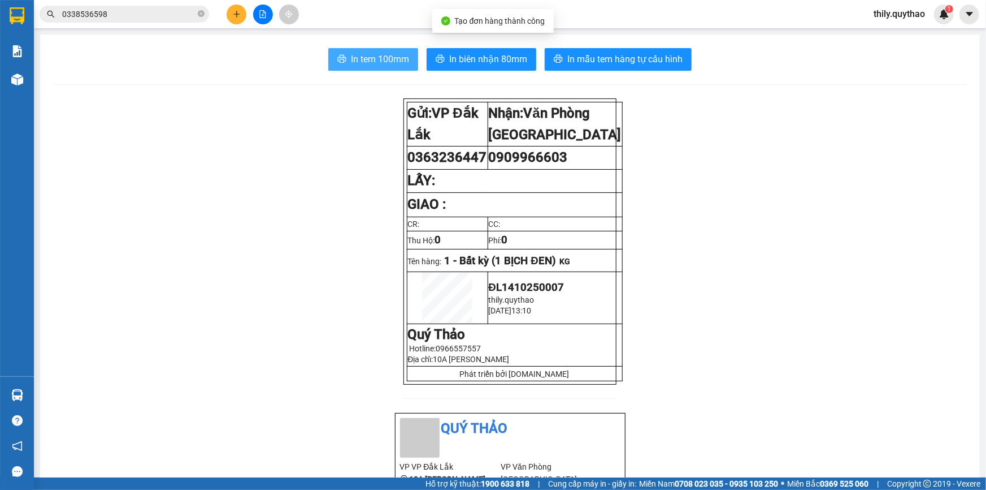
click at [399, 53] on span "In tem 100mm" at bounding box center [380, 59] width 58 height 14
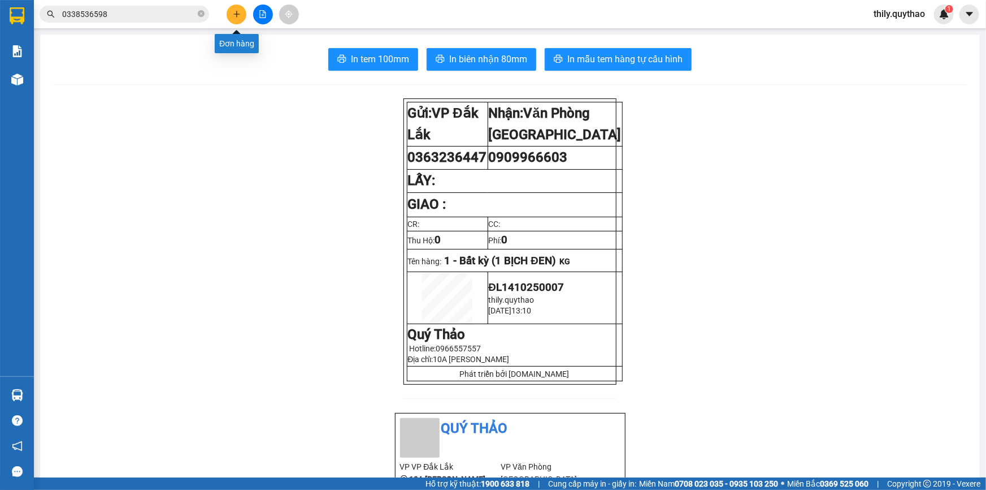
click at [237, 16] on icon "plus" at bounding box center [237, 14] width 8 height 8
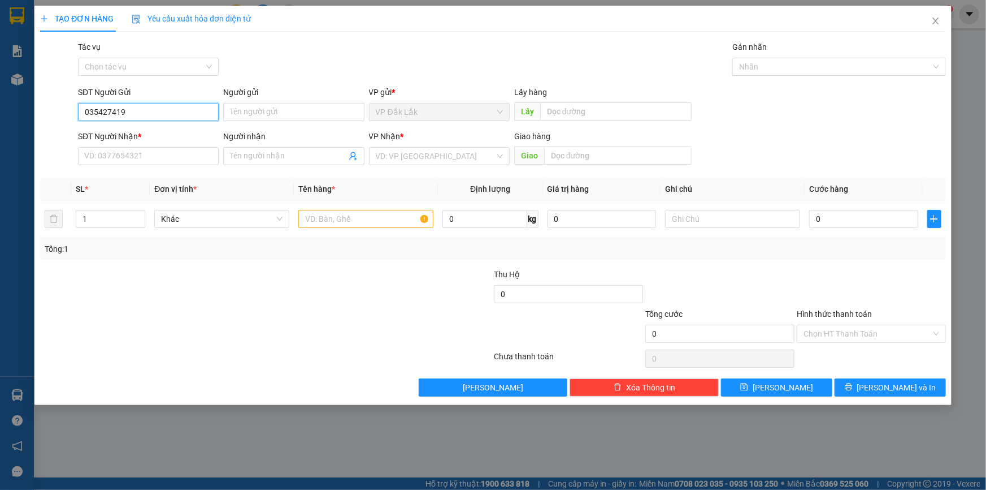
type input "0354274196"
drag, startPoint x: 137, startPoint y: 110, endPoint x: 59, endPoint y: 123, distance: 79.6
click at [59, 123] on div "SĐT Người Gửi 0354274196 0354274196 Người gửi Tên người gửi VP gửi * VP Đắk Lắk…" at bounding box center [493, 106] width 908 height 40
paste input "0354274196"
type input "0354274196"
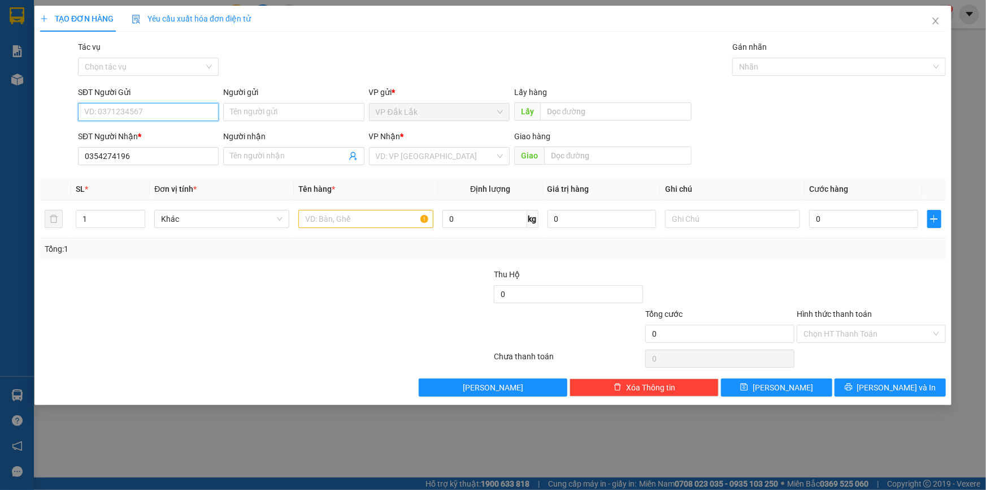
click at [124, 109] on input "SĐT Người Gửi" at bounding box center [148, 112] width 141 height 18
click at [391, 164] on input "search" at bounding box center [435, 156] width 119 height 17
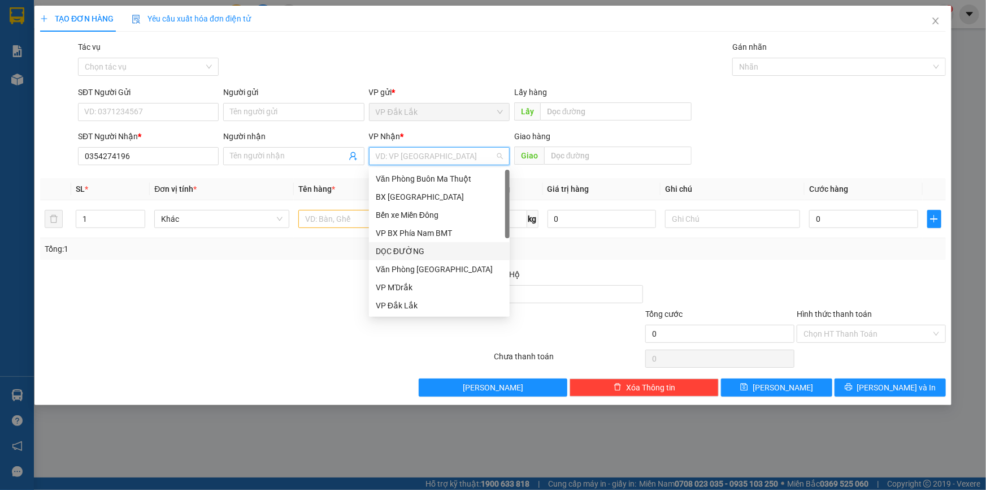
drag, startPoint x: 428, startPoint y: 254, endPoint x: 433, endPoint y: 249, distance: 7.2
click at [428, 253] on div "DỌC ĐƯỜNG" at bounding box center [439, 251] width 127 height 12
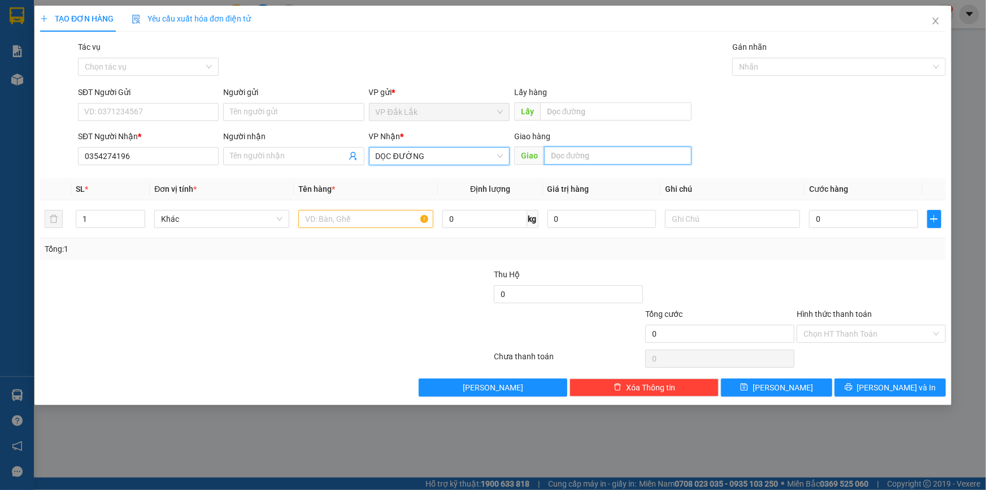
click at [601, 157] on input "text" at bounding box center [618, 155] width 148 height 18
type input "MỸ PHI"
drag, startPoint x: 183, startPoint y: 102, endPoint x: 171, endPoint y: 119, distance: 20.9
click at [178, 109] on div "SĐT Người Gửi VD: 0371234567" at bounding box center [148, 106] width 141 height 40
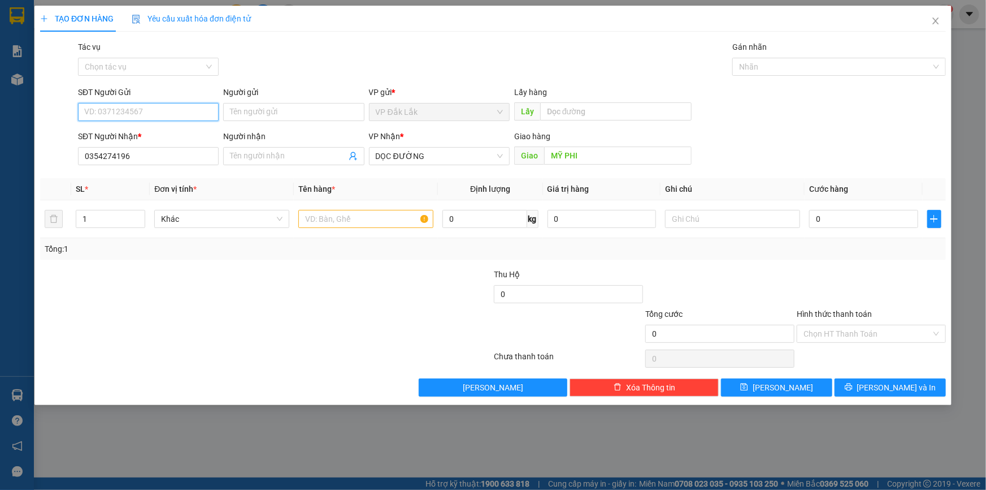
click at [171, 119] on input "SĐT Người Gửi" at bounding box center [148, 112] width 141 height 18
click at [113, 137] on div "0948617072" at bounding box center [148, 134] width 127 height 12
type input "0948617072"
click at [166, 163] on input "0354274196" at bounding box center [148, 156] width 141 height 18
click at [582, 155] on input "MỸ PHI" at bounding box center [618, 155] width 148 height 18
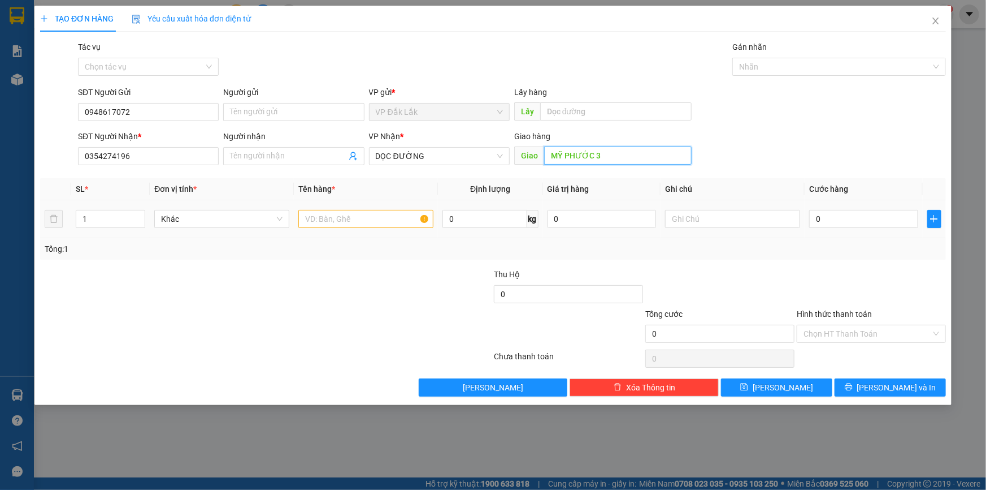
type input "MỸ PHƯỚC 3"
click at [384, 218] on input "text" at bounding box center [365, 219] width 135 height 18
type input "1 THÙNG GIẤY"
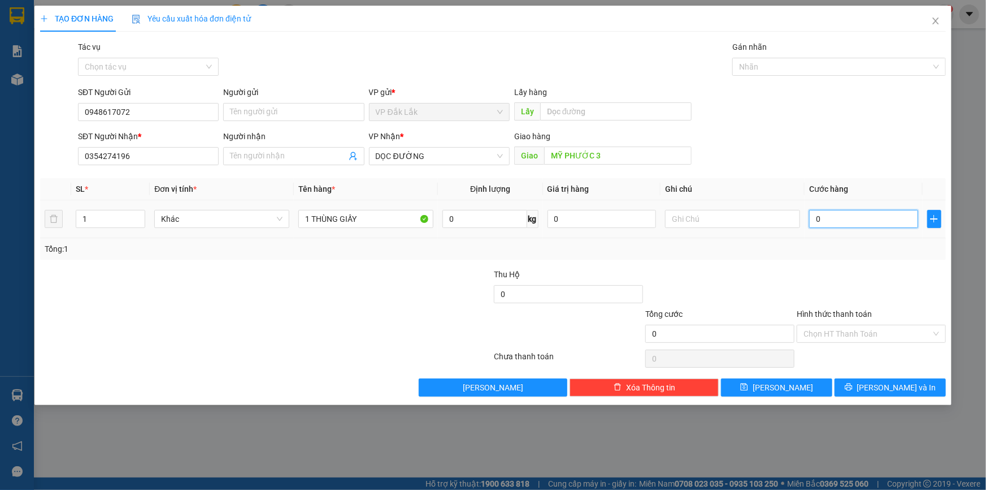
click at [813, 218] on input "0" at bounding box center [863, 219] width 109 height 18
type input "6"
type input "60"
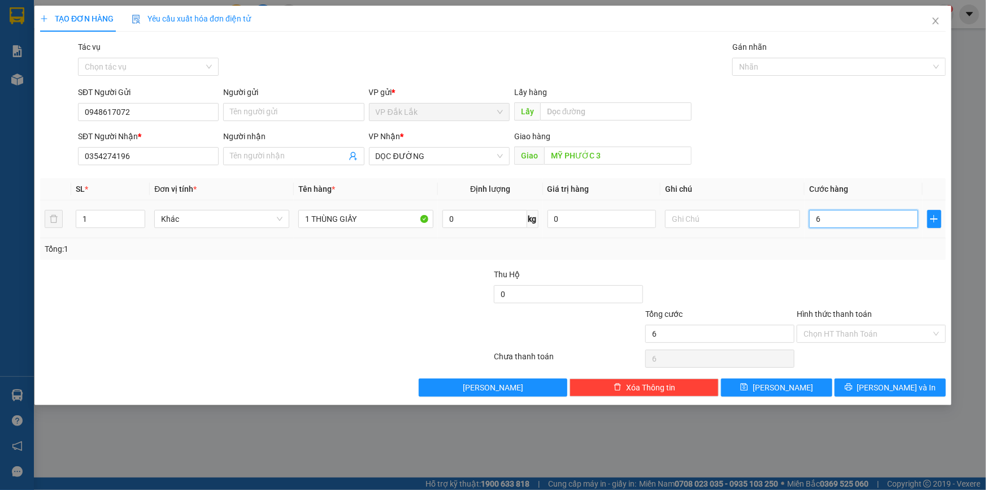
type input "60"
type input "600"
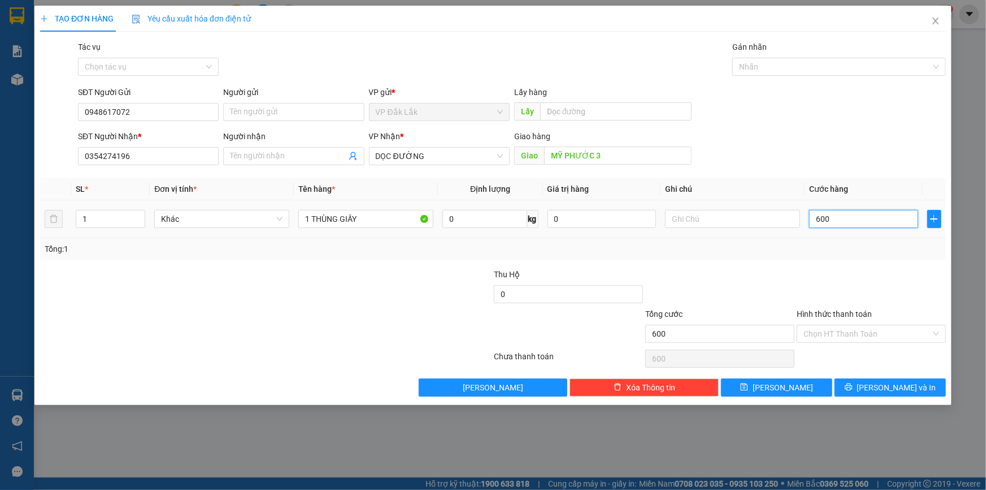
type input "6.000"
type input "60.000"
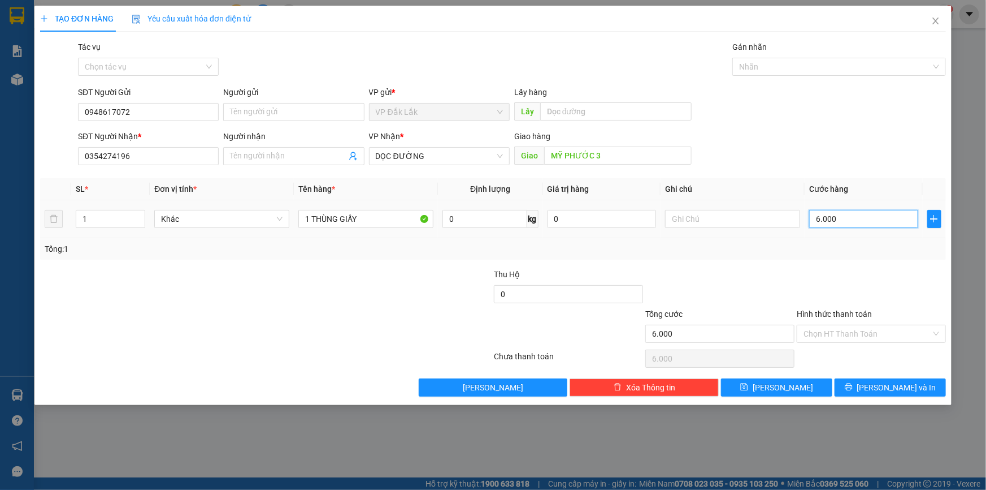
type input "60.000"
click at [886, 335] on input "Hình thức thanh toán" at bounding box center [868, 333] width 128 height 17
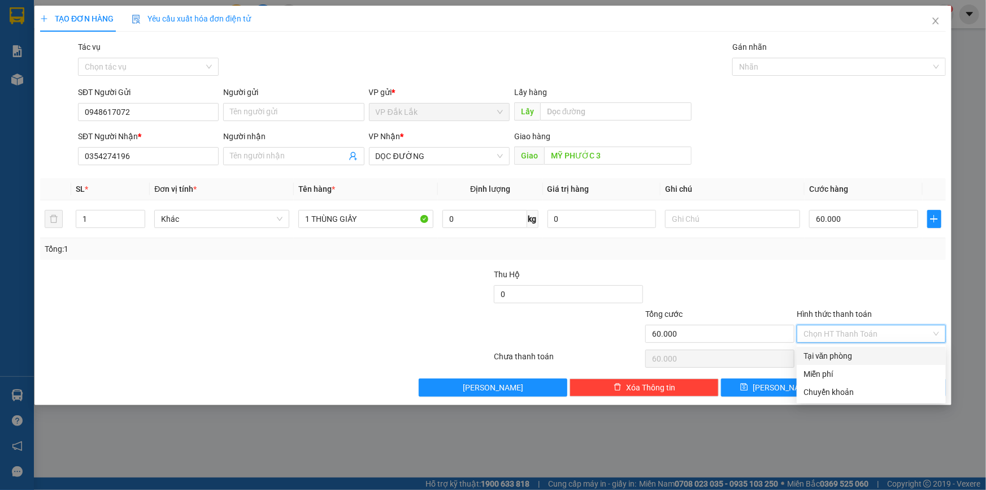
click at [891, 356] on div "Tại văn phòng" at bounding box center [872, 355] width 136 height 12
type input "0"
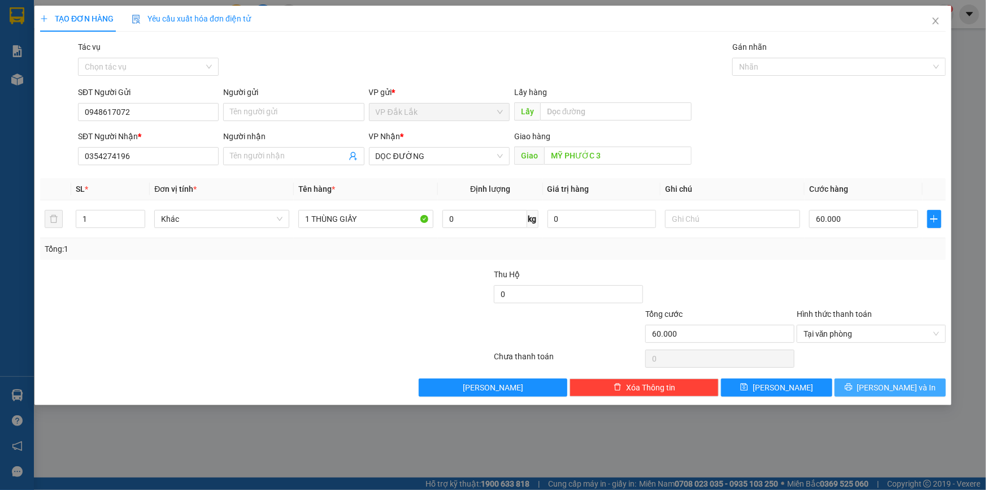
click at [898, 384] on span "Lưu và In" at bounding box center [896, 387] width 79 height 12
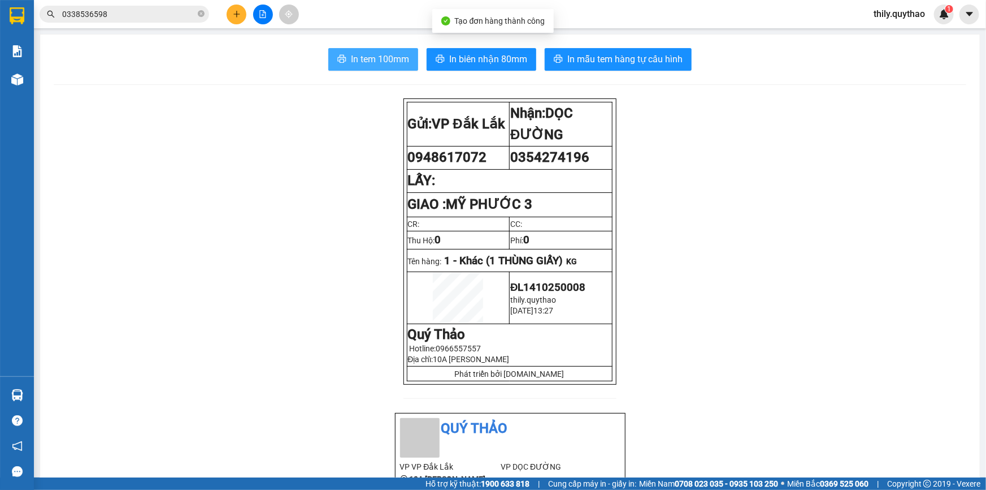
click at [358, 58] on span "In tem 100mm" at bounding box center [380, 59] width 58 height 14
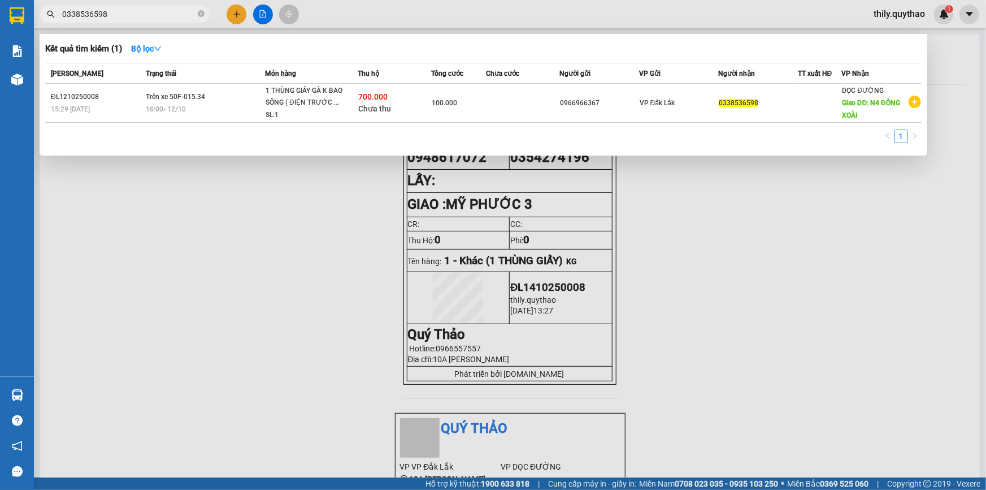
click at [167, 10] on input "0338536598" at bounding box center [128, 14] width 133 height 12
type input "0"
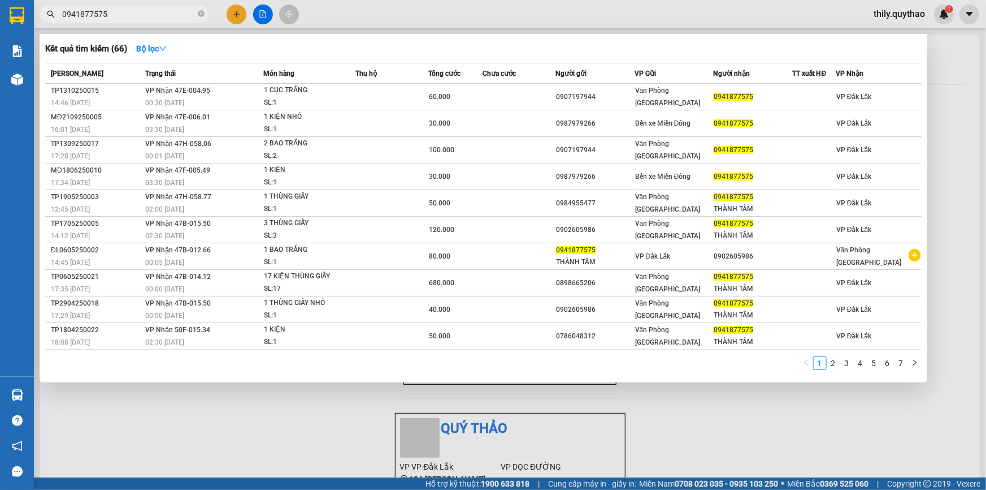
type input "0941877575"
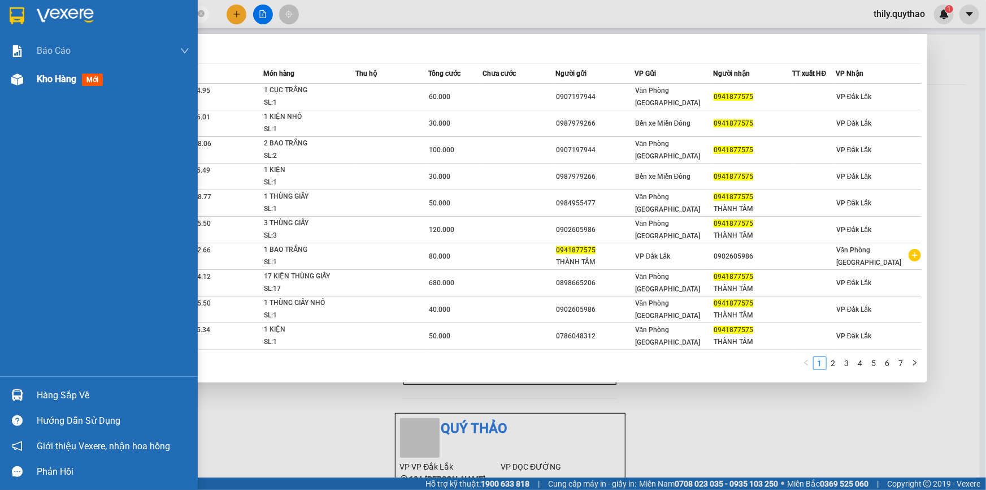
click at [8, 83] on div at bounding box center [17, 80] width 20 height 20
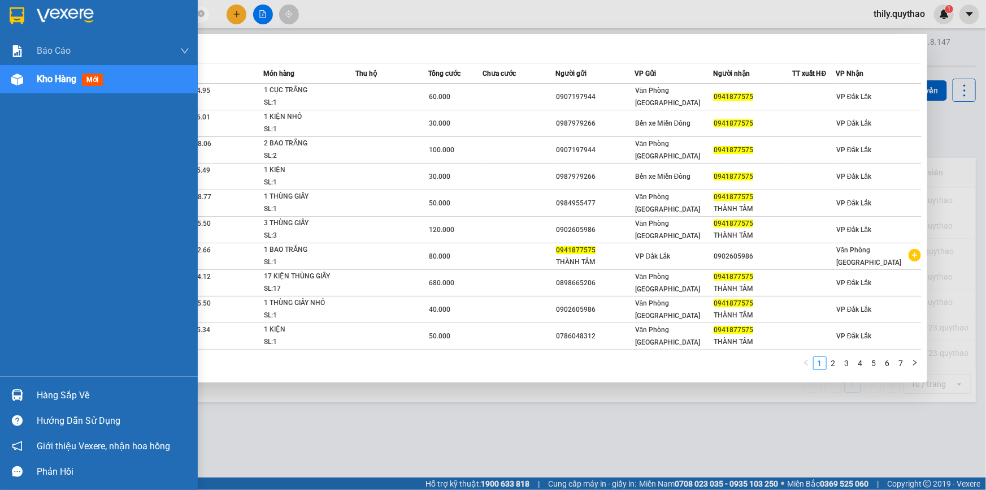
click at [164, 84] on div "Kho hàng mới" at bounding box center [113, 79] width 153 height 28
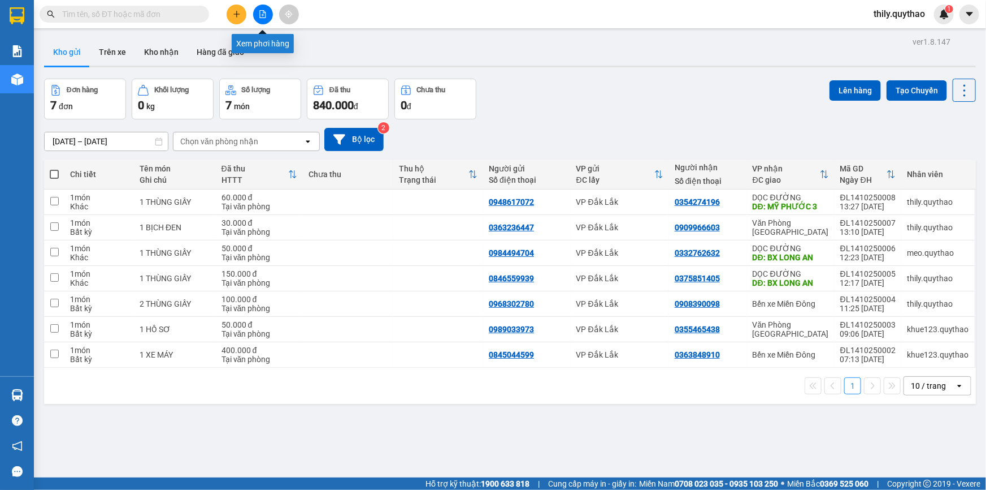
click at [257, 17] on button at bounding box center [263, 15] width 20 height 20
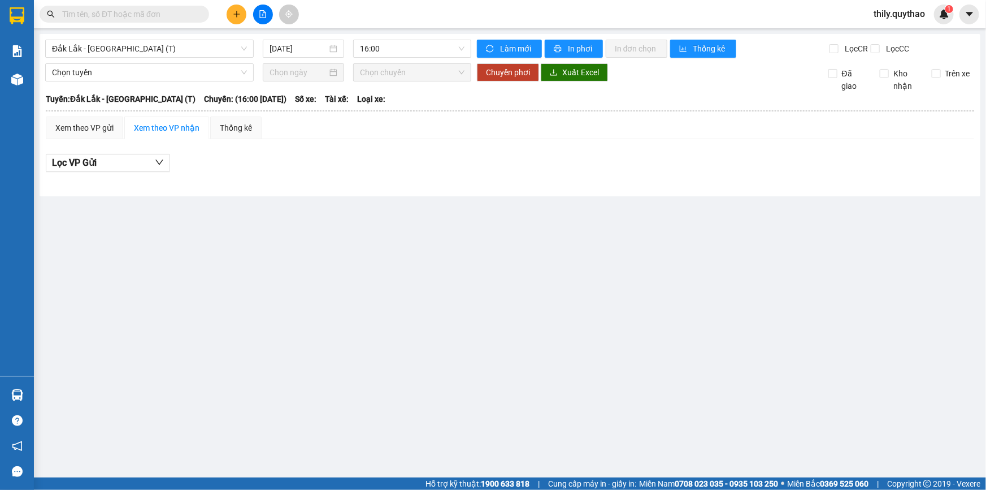
click at [150, 58] on div "[GEOGRAPHIC_DATA] - [GEOGRAPHIC_DATA] (T) [DATE] 16:00 Làm mới In phơi In đơn c…" at bounding box center [510, 115] width 941 height 162
click at [151, 52] on span "Đắk Lắk - [GEOGRAPHIC_DATA] (T)" at bounding box center [149, 48] width 195 height 17
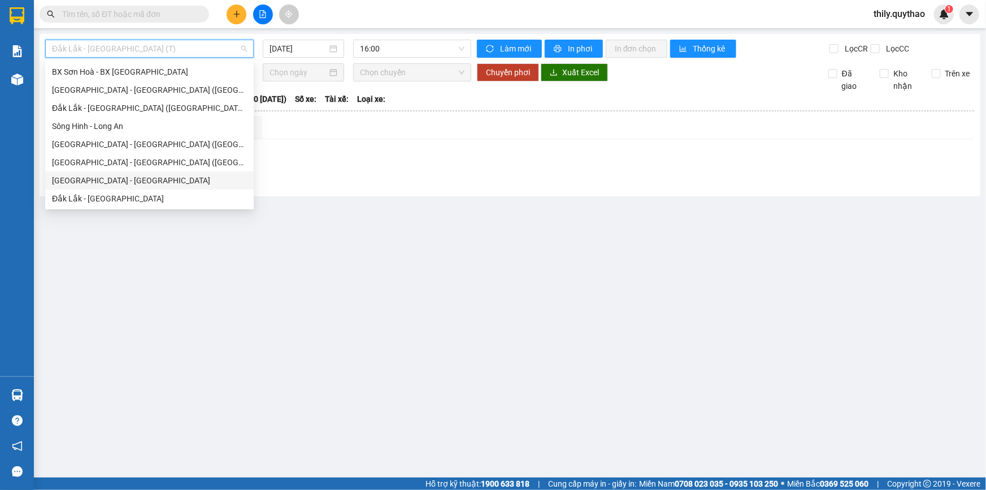
scroll to position [111, 0]
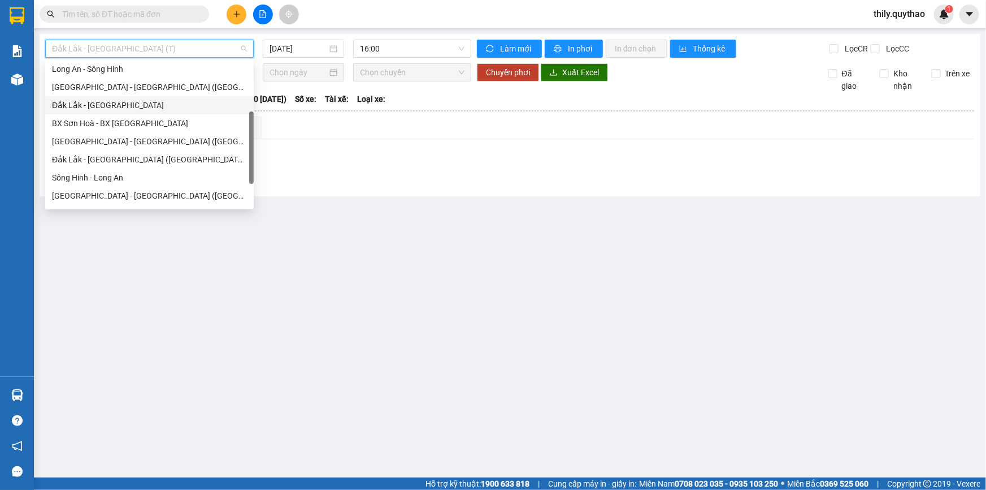
click at [134, 100] on div "Đắk Lắk - [GEOGRAPHIC_DATA]" at bounding box center [149, 105] width 195 height 12
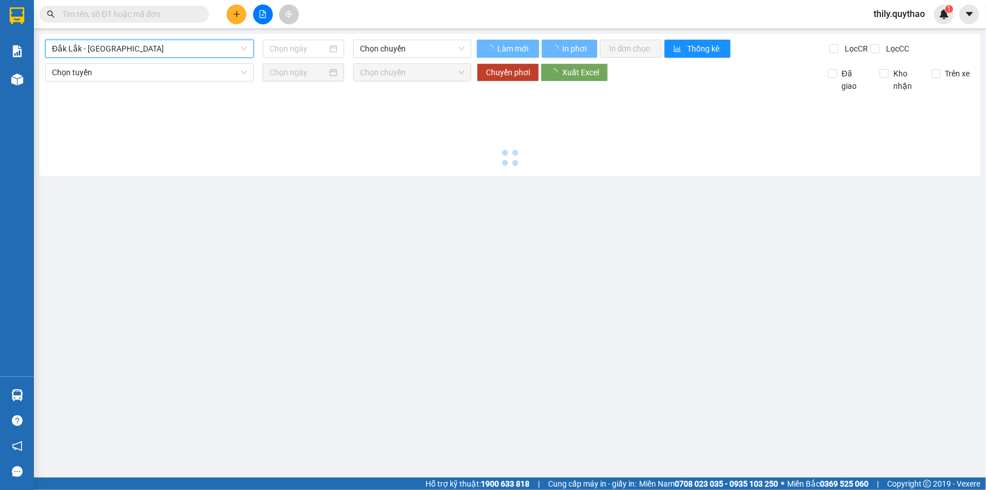
type input "[DATE]"
